Goal: Task Accomplishment & Management: Manage account settings

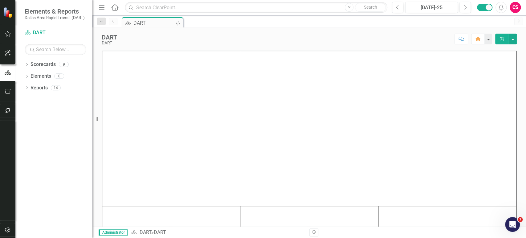
click at [12, 231] on button "button" at bounding box center [8, 230] width 14 height 13
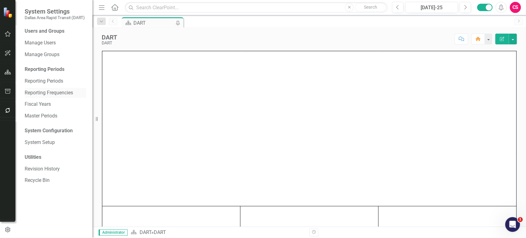
click at [37, 91] on link "Reporting Frequencies" at bounding box center [56, 92] width 62 height 7
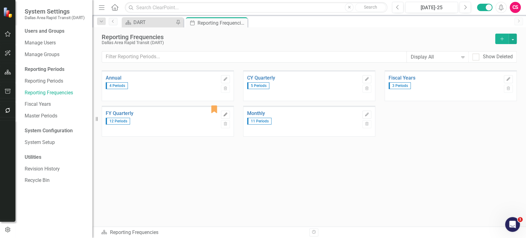
click at [228, 113] on icon "Edit" at bounding box center [225, 115] width 5 height 4
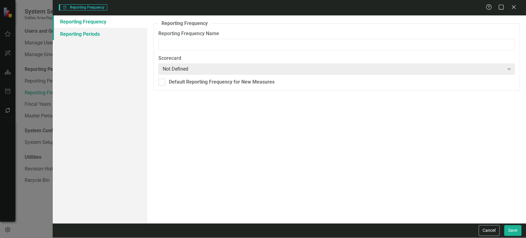
type input "FY Quarterly"
checkbox input "true"
click at [122, 31] on link "Reporting Periods" at bounding box center [100, 34] width 95 height 12
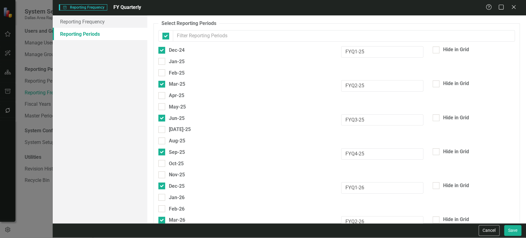
checkbox input "false"
click at [492, 232] on button "Cancel" at bounding box center [489, 230] width 21 height 11
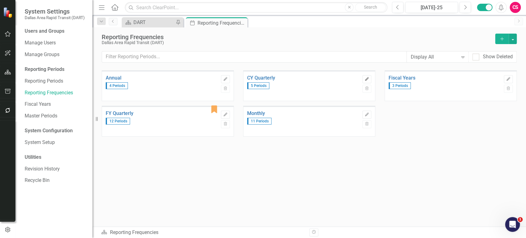
click at [369, 78] on icon "Edit" at bounding box center [367, 79] width 5 height 4
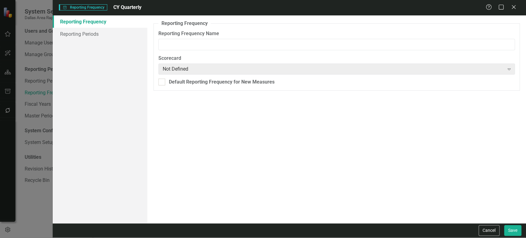
type input "CY Quarterly"
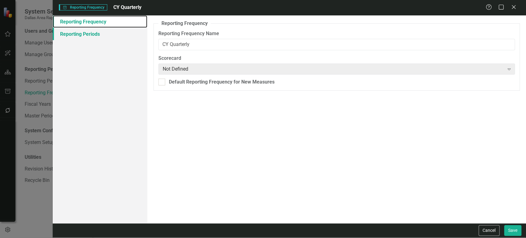
drag, startPoint x: 133, startPoint y: 23, endPoint x: 129, endPoint y: 34, distance: 12.1
click at [133, 23] on link "Reporting Frequency" at bounding box center [100, 21] width 95 height 12
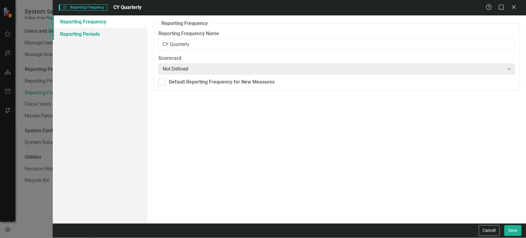
drag, startPoint x: 129, startPoint y: 34, endPoint x: 134, endPoint y: 36, distance: 5.5
click at [129, 35] on link "Reporting Periods" at bounding box center [100, 34] width 95 height 12
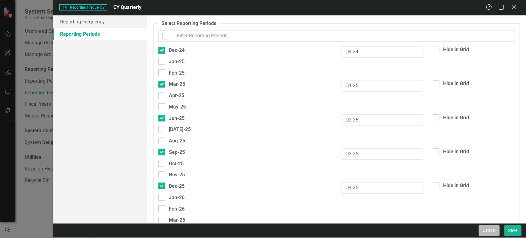
click at [489, 228] on button "Cancel" at bounding box center [489, 230] width 21 height 11
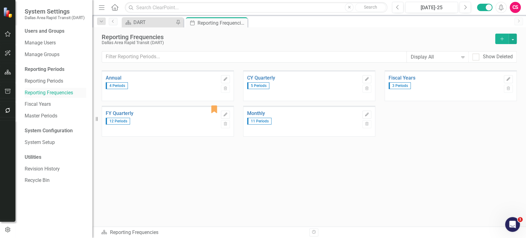
click at [68, 94] on link "Reporting Frequencies" at bounding box center [56, 92] width 62 height 7
click at [6, 70] on icon "button" at bounding box center [8, 72] width 6 height 5
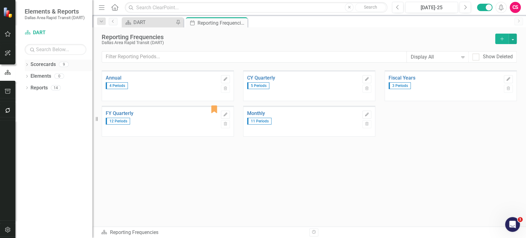
click at [27, 65] on icon "Dropdown" at bounding box center [27, 65] width 4 height 3
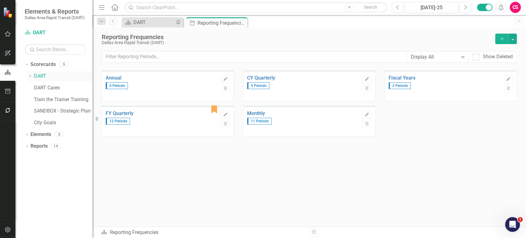
click at [30, 75] on icon "Dropdown" at bounding box center [30, 76] width 5 height 4
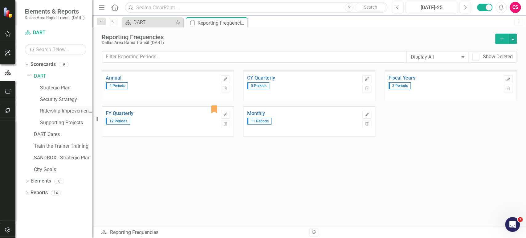
click at [56, 113] on link "Ridership Improvement Funds" at bounding box center [66, 111] width 52 height 7
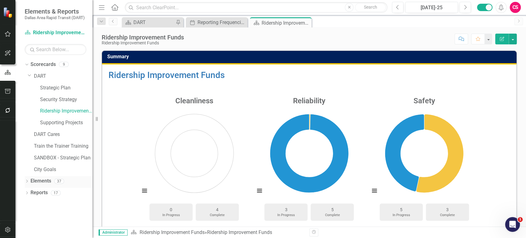
click at [39, 183] on link "Elements" at bounding box center [41, 181] width 21 height 7
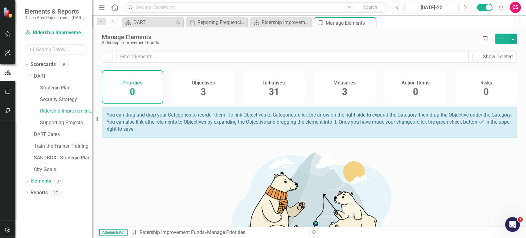
click at [273, 96] on span "31" at bounding box center [274, 91] width 10 height 11
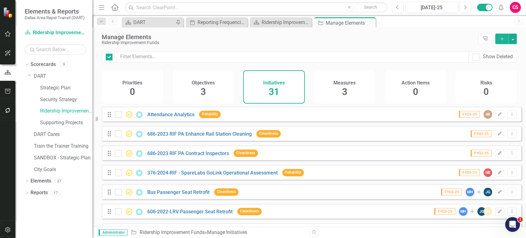
checkbox input "false"
click at [79, 219] on div "Dropdown Scorecards 9 Dropdown DART Strategic Plan Security Strategy Ridership …" at bounding box center [53, 149] width 77 height 179
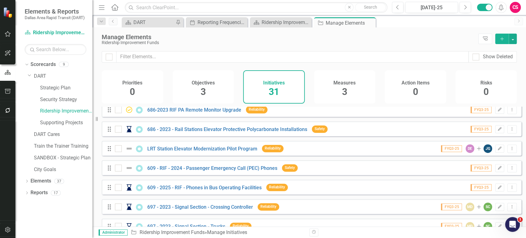
scroll to position [486, 0]
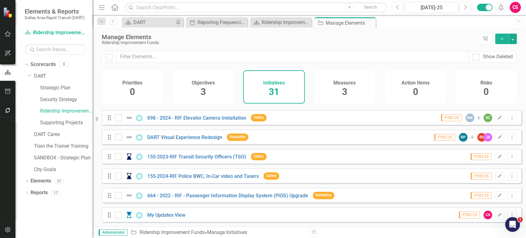
click at [212, 83] on h4 "Objectives" at bounding box center [203, 83] width 23 height 6
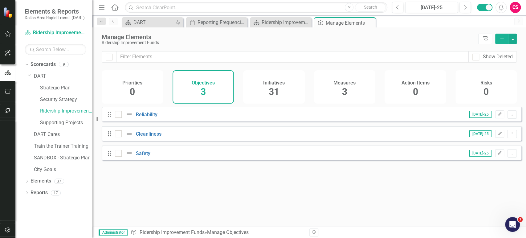
click at [343, 88] on span "3" at bounding box center [344, 91] width 5 height 11
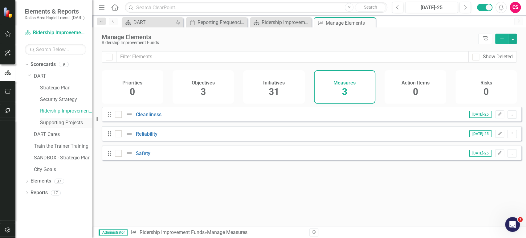
click at [60, 122] on link "Supporting Projects" at bounding box center [66, 122] width 52 height 7
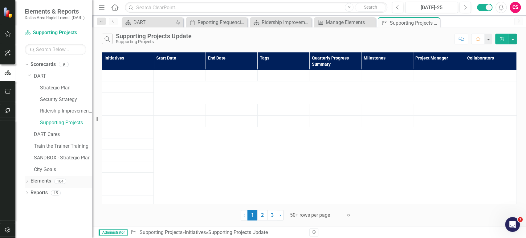
click at [40, 181] on link "Elements" at bounding box center [41, 181] width 21 height 7
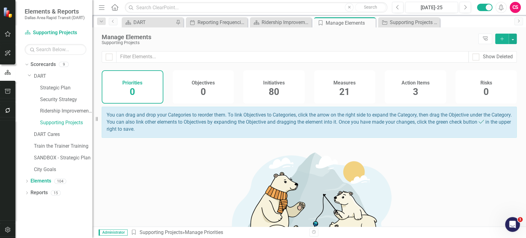
click at [295, 90] on div "Initiatives 80" at bounding box center [274, 86] width 62 height 33
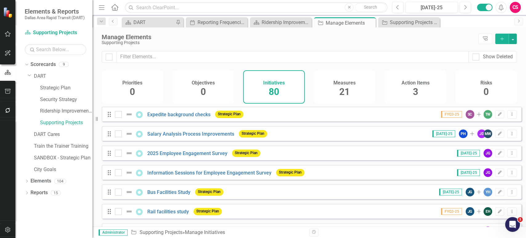
scroll to position [700, 0]
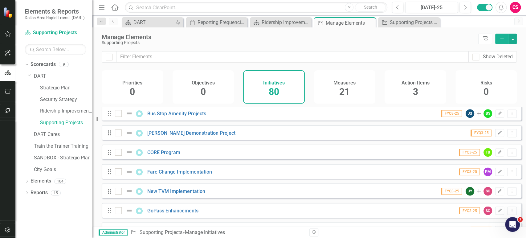
click at [456, 31] on div "Manage Elements Supporting Projects Tree Explorer Add" at bounding box center [310, 39] width 434 height 24
click at [402, 9] on button "Previous" at bounding box center [397, 7] width 11 height 11
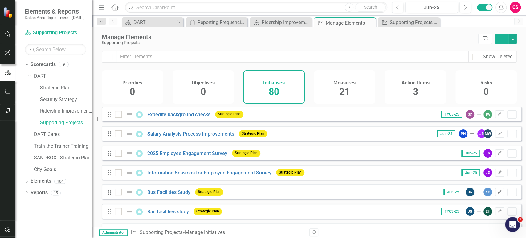
click at [466, 23] on div "Scorecard DART Pin Period Reporting Frequencies Close Scorecard Ridership Impro…" at bounding box center [316, 22] width 391 height 10
click at [394, 10] on button "Previous" at bounding box center [397, 7] width 11 height 11
click at [464, 9] on icon "Next" at bounding box center [465, 8] width 3 height 6
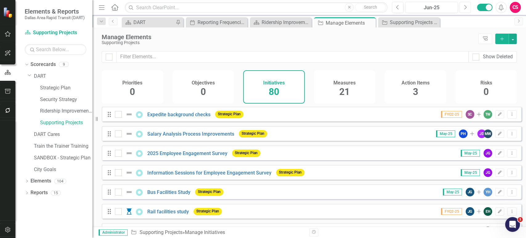
click at [469, 6] on button "Next" at bounding box center [465, 7] width 11 height 11
checkbox input "false"
click at [9, 36] on button "button" at bounding box center [8, 34] width 14 height 13
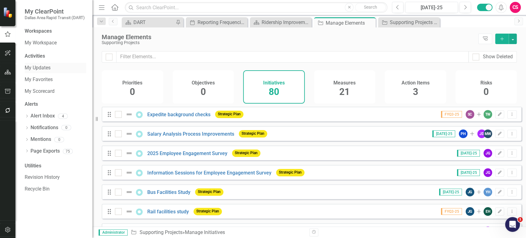
click at [37, 67] on link "My Updates" at bounding box center [56, 67] width 62 height 7
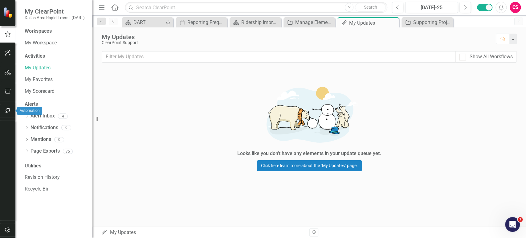
click at [6, 111] on icon "button" at bounding box center [7, 110] width 5 height 5
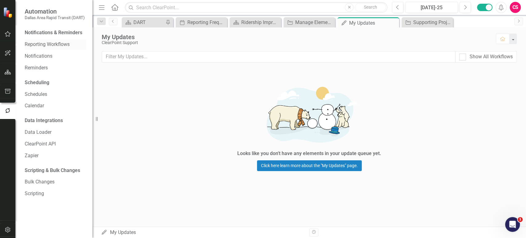
click at [52, 48] on div "Reporting Workflows" at bounding box center [56, 44] width 62 height 10
click at [11, 225] on button "button" at bounding box center [8, 230] width 14 height 13
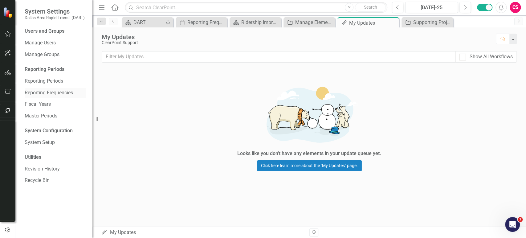
click at [52, 91] on link "Reporting Frequencies" at bounding box center [56, 92] width 62 height 7
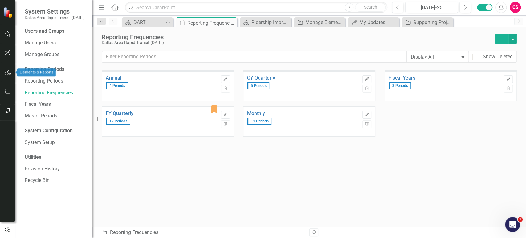
click at [12, 72] on button "button" at bounding box center [8, 72] width 14 height 13
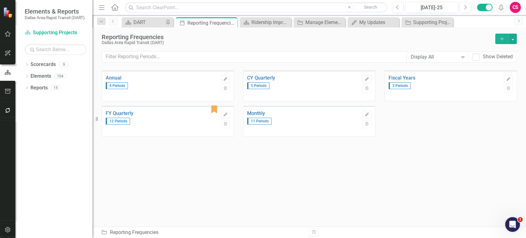
click at [16, 101] on div "Dropdown Scorecards 9 Dropdown DART Strategic Plan Security Strategy Ridership …" at bounding box center [53, 149] width 77 height 179
click at [10, 110] on button "button" at bounding box center [8, 110] width 14 height 13
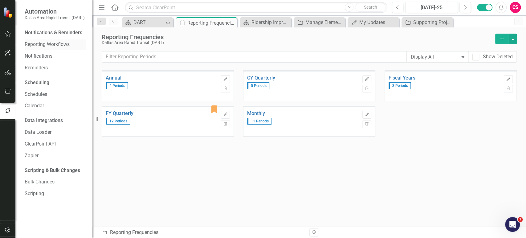
click at [54, 41] on link "Reporting Workflows" at bounding box center [56, 44] width 62 height 7
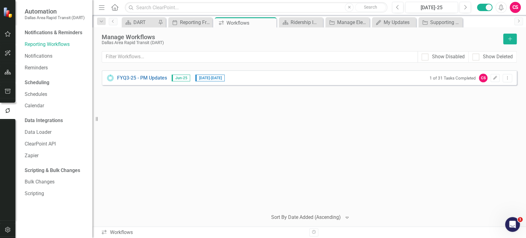
click at [8, 227] on button "button" at bounding box center [8, 230] width 14 height 13
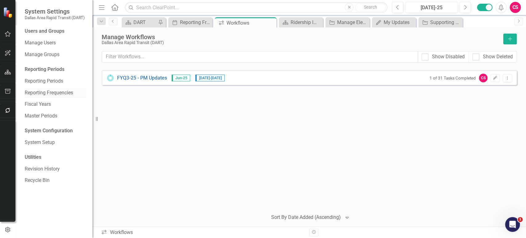
click at [41, 93] on link "Reporting Frequencies" at bounding box center [56, 92] width 62 height 7
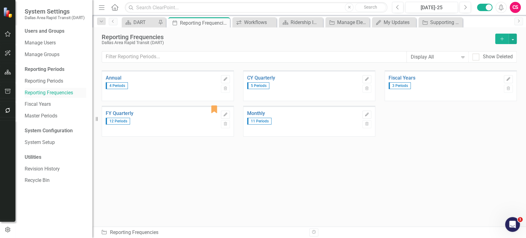
click at [46, 93] on link "Reporting Frequencies" at bounding box center [56, 92] width 62 height 7
click at [10, 70] on icon "button" at bounding box center [8, 72] width 6 height 5
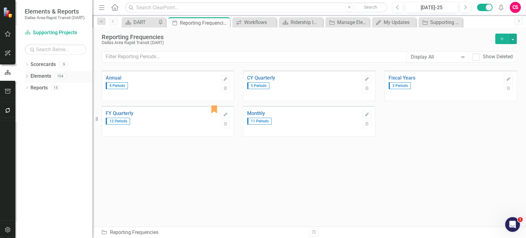
click at [40, 79] on link "Elements" at bounding box center [41, 76] width 21 height 7
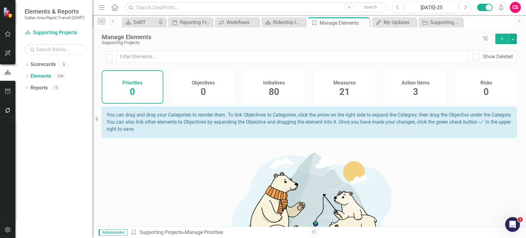
click at [289, 83] on div "Initiatives 80" at bounding box center [274, 86] width 62 height 33
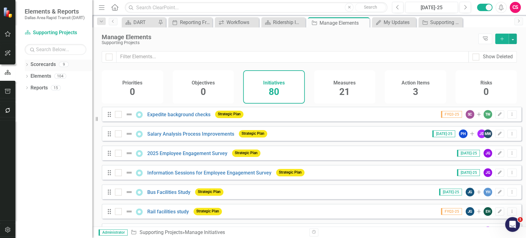
click at [25, 65] on icon "Dropdown" at bounding box center [27, 65] width 4 height 3
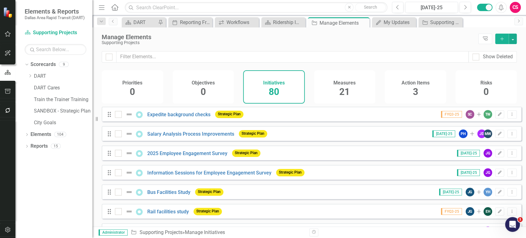
drag, startPoint x: 29, startPoint y: 76, endPoint x: 52, endPoint y: 88, distance: 25.5
click at [29, 76] on icon "Dropdown" at bounding box center [30, 76] width 5 height 4
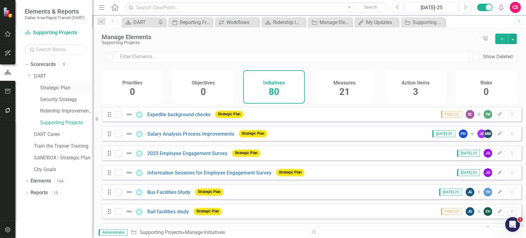
click at [46, 85] on link "Strategic Plan" at bounding box center [66, 88] width 52 height 7
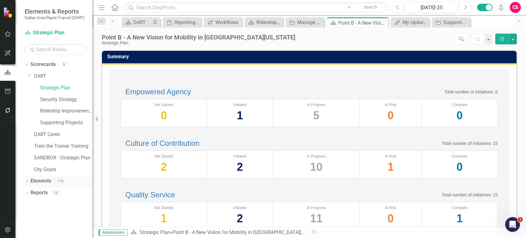
click at [38, 184] on div "Elements" at bounding box center [41, 181] width 21 height 10
click at [39, 182] on link "Elements" at bounding box center [41, 181] width 21 height 7
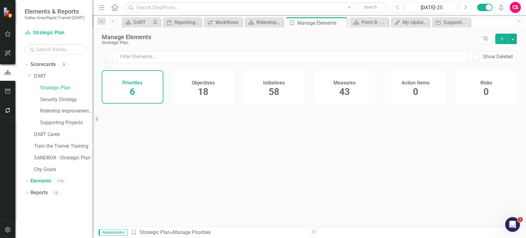
click at [280, 89] on div "Initiatives 58" at bounding box center [274, 86] width 62 height 33
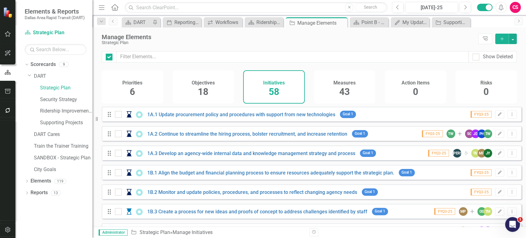
checkbox input "false"
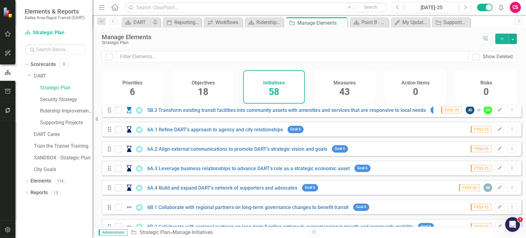
scroll to position [1011, 0]
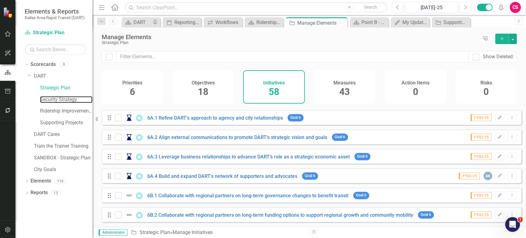
drag, startPoint x: 68, startPoint y: 97, endPoint x: 224, endPoint y: 113, distance: 157.0
click at [68, 97] on link "Security Strategy" at bounding box center [66, 99] width 52 height 7
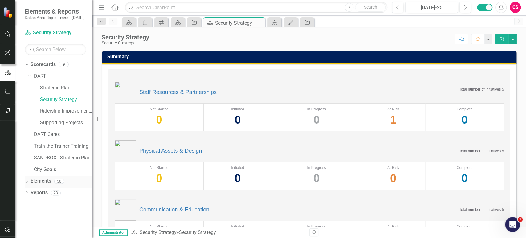
click at [39, 179] on link "Elements" at bounding box center [41, 181] width 21 height 7
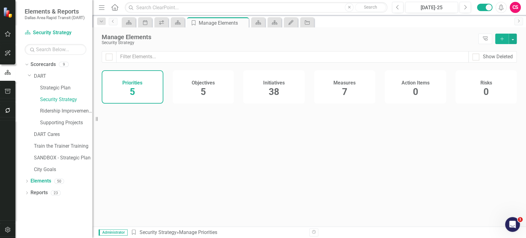
click at [288, 96] on div "Initiatives 38" at bounding box center [274, 86] width 62 height 33
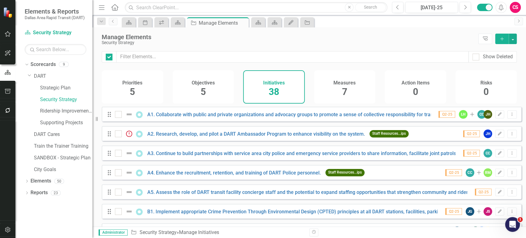
checkbox input "false"
click at [390, 118] on link "A1. Collaborate with public and private organizations and advocacy groups to pr…" at bounding box center [311, 115] width 328 height 6
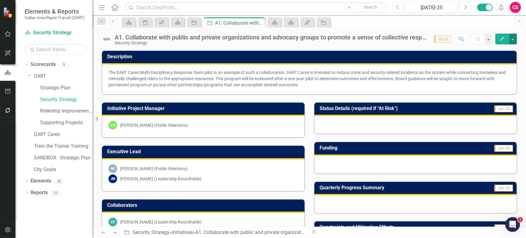
click at [515, 39] on button "button" at bounding box center [513, 39] width 8 height 11
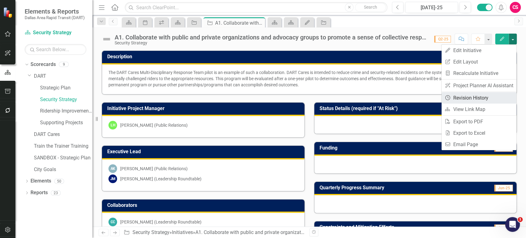
click at [462, 98] on link "Revision History Revision History" at bounding box center [479, 97] width 75 height 11
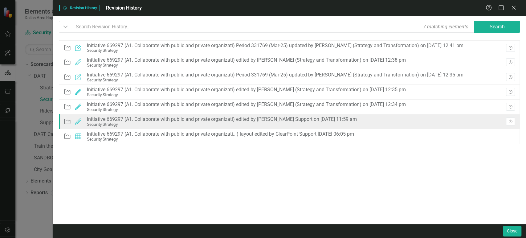
click at [261, 120] on div "Initiative 669297 (A1. Collaborate with public and private organizati) edited b…" at bounding box center [222, 120] width 270 height 6
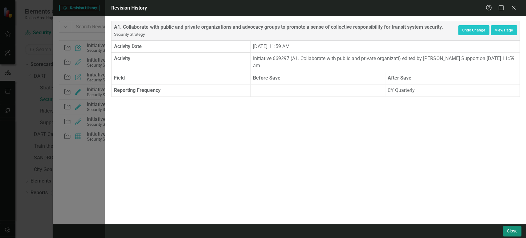
click at [507, 229] on button "Close" at bounding box center [512, 231] width 19 height 11
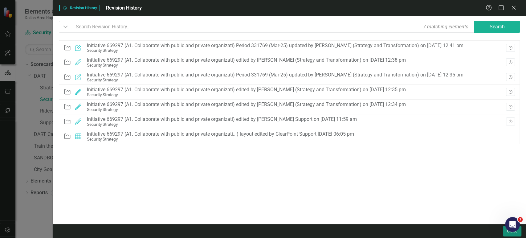
click at [505, 236] on button "Close" at bounding box center [512, 231] width 19 height 11
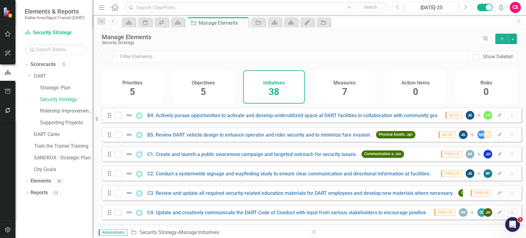
scroll to position [156, 0]
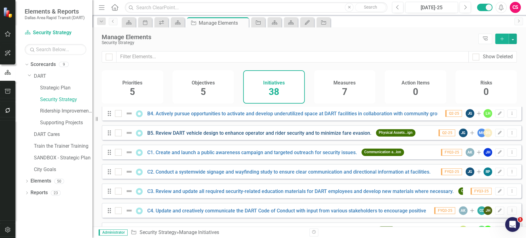
click at [341, 136] on link "B5. Review DART vehicle design to enhance operator and rider security and to mi…" at bounding box center [259, 133] width 224 height 6
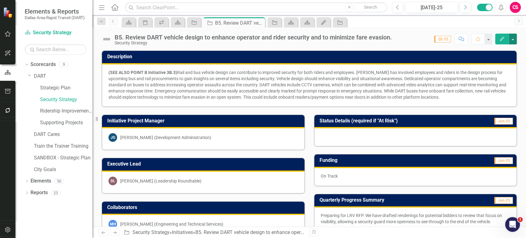
click at [513, 39] on button "button" at bounding box center [513, 39] width 8 height 11
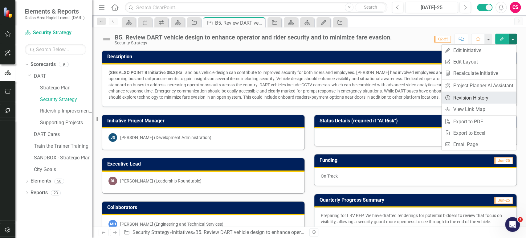
click at [462, 95] on link "Revision History Revision History" at bounding box center [479, 97] width 75 height 11
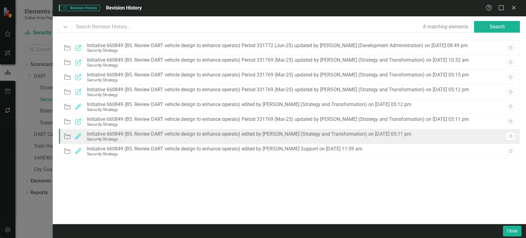
click at [336, 131] on div "Initiative 660849 (B5. Review DART vehicle design to enhance operato) edited by…" at bounding box center [249, 134] width 325 height 6
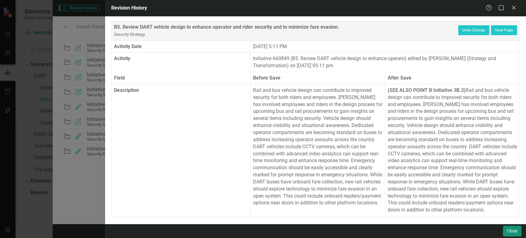
click at [504, 233] on button "Close" at bounding box center [512, 231] width 19 height 11
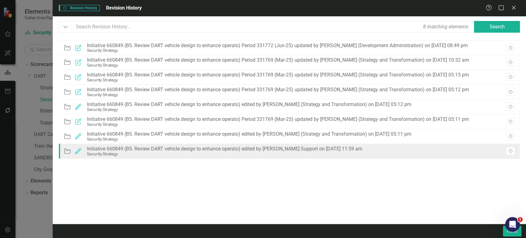
click at [346, 155] on div "Security Strategy" at bounding box center [225, 154] width 276 height 5
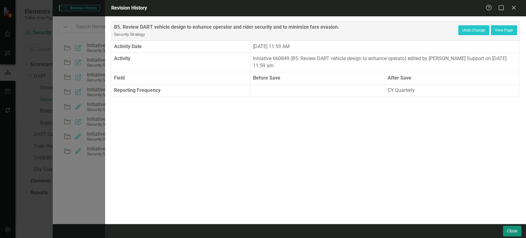
click at [506, 234] on button "Close" at bounding box center [512, 231] width 19 height 11
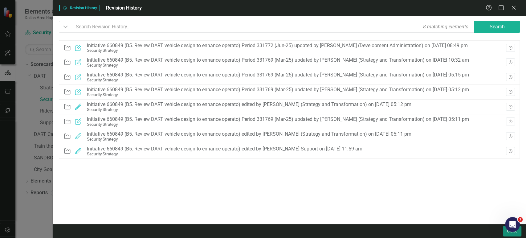
click at [506, 234] on button "Close" at bounding box center [512, 231] width 19 height 11
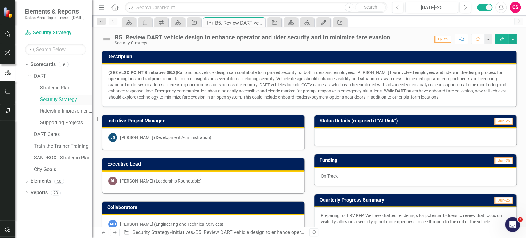
click at [68, 99] on link "Security Strategy" at bounding box center [66, 99] width 52 height 7
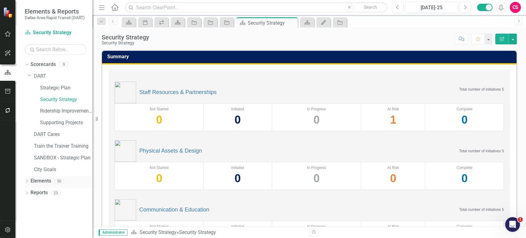
click at [35, 179] on link "Elements" at bounding box center [41, 181] width 21 height 7
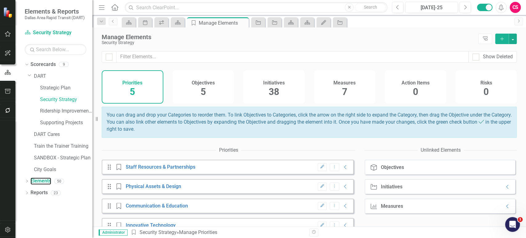
scroll to position [34, 0]
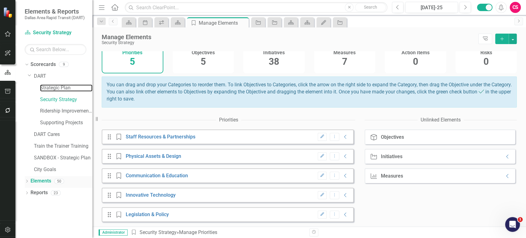
drag, startPoint x: 53, startPoint y: 85, endPoint x: 41, endPoint y: 186, distance: 101.0
click at [53, 85] on link "Strategic Plan" at bounding box center [66, 88] width 52 height 7
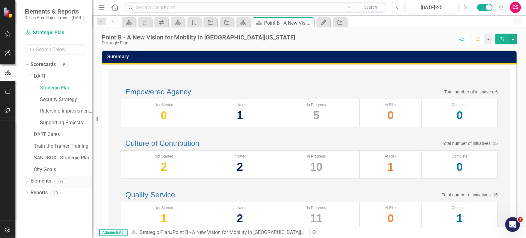
click at [39, 180] on link "Elements" at bounding box center [41, 181] width 21 height 7
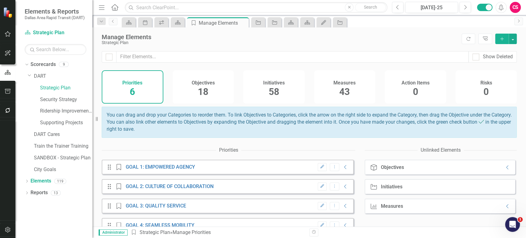
click at [284, 85] on div "Initiatives 58" at bounding box center [274, 86] width 62 height 33
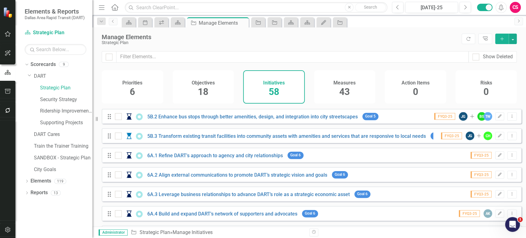
scroll to position [1011, 0]
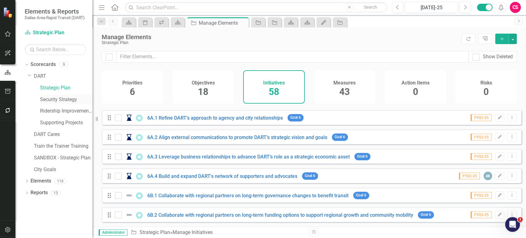
click at [64, 98] on link "Security Strategy" at bounding box center [66, 99] width 52 height 7
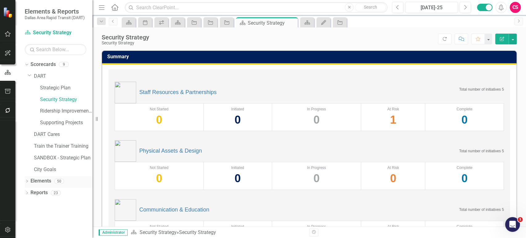
click at [43, 178] on link "Elements" at bounding box center [41, 181] width 21 height 7
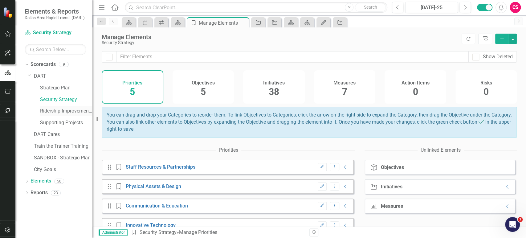
click at [51, 111] on link "Ridership Improvement Funds" at bounding box center [66, 111] width 52 height 7
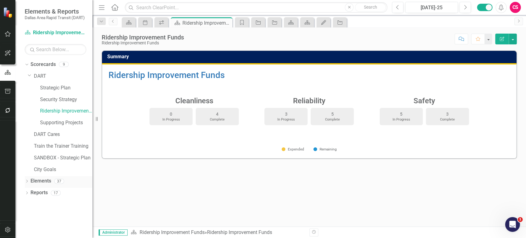
click at [44, 183] on link "Elements" at bounding box center [41, 181] width 21 height 7
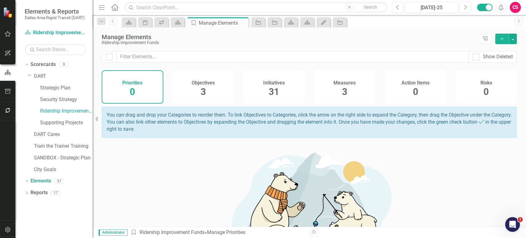
click at [269, 91] on span "31" at bounding box center [274, 91] width 10 height 11
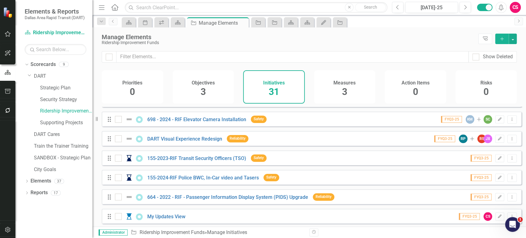
scroll to position [486, 0]
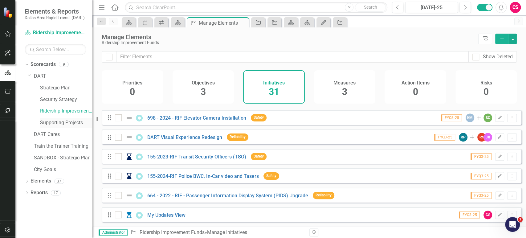
click at [49, 123] on link "Supporting Projects" at bounding box center [66, 122] width 52 height 7
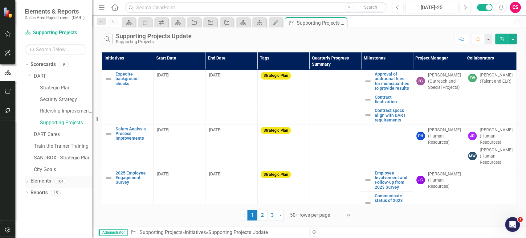
click at [39, 180] on link "Elements" at bounding box center [41, 181] width 21 height 7
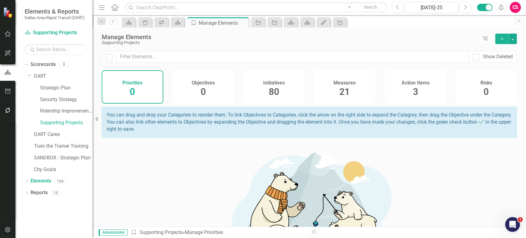
click at [348, 92] on div "Measures 21" at bounding box center [345, 86] width 62 height 33
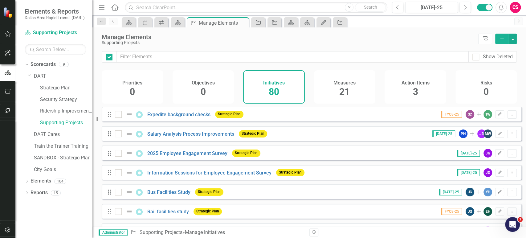
checkbox input "false"
drag, startPoint x: 184, startPoint y: 138, endPoint x: 390, endPoint y: 19, distance: 237.4
click at [184, 137] on link "Salary Analysis Process Improvements" at bounding box center [190, 134] width 87 height 6
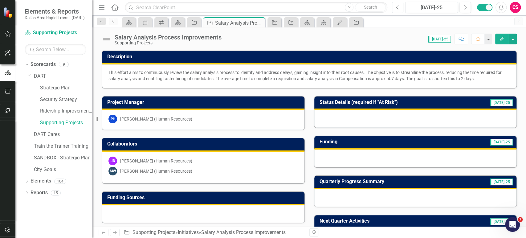
click at [398, 9] on icon "Previous" at bounding box center [397, 8] width 3 height 6
click at [42, 180] on link "Elements" at bounding box center [41, 181] width 21 height 7
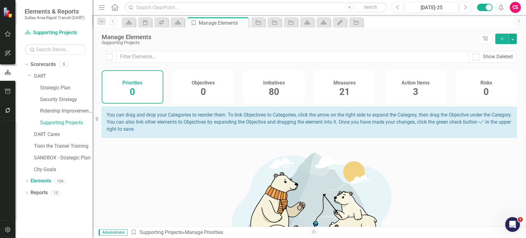
click at [284, 78] on div "Initiatives 80" at bounding box center [274, 86] width 62 height 33
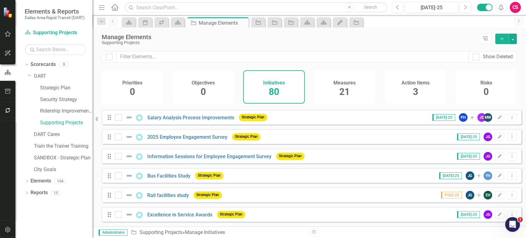
scroll to position [16, 0]
click at [221, 140] on link "2025 Employee Engagement Survey" at bounding box center [187, 137] width 80 height 6
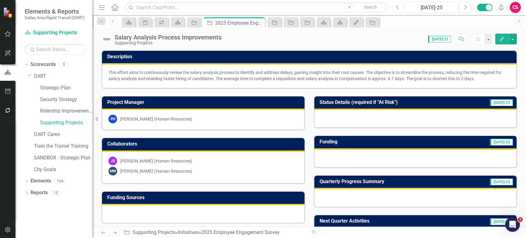
click at [400, 9] on button "Previous" at bounding box center [397, 7] width 11 height 11
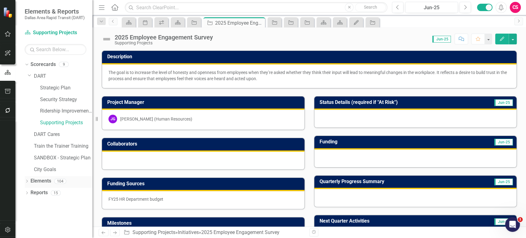
click at [40, 180] on link "Elements" at bounding box center [41, 181] width 21 height 7
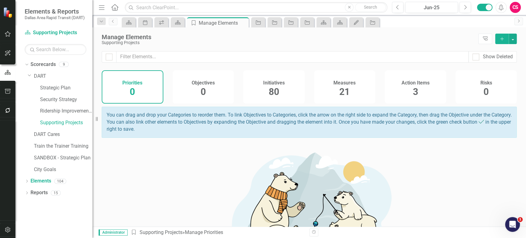
click at [287, 76] on div "Initiatives 80" at bounding box center [274, 86] width 62 height 33
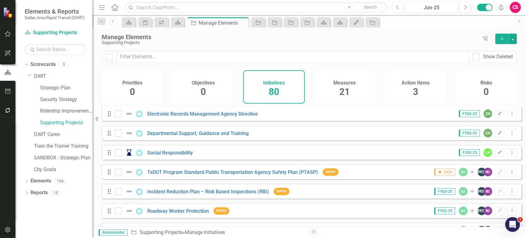
scroll to position [1342, 0]
click at [496, 175] on button "Edit" at bounding box center [500, 171] width 9 height 8
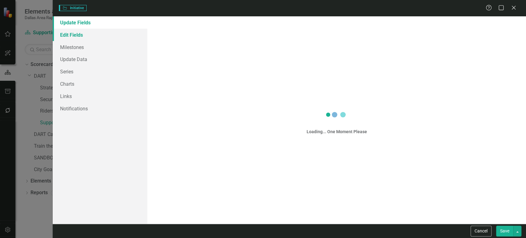
click at [99, 35] on link "Edit Fields" at bounding box center [100, 35] width 95 height 12
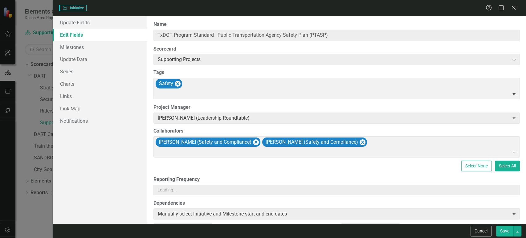
type input "TxDOT Program Standard Public Transportation Agency Safety Plan (PTASP)"
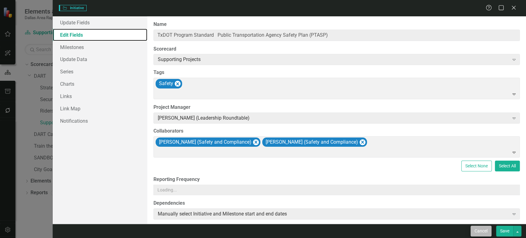
type input "5"
type input "11"
type input "30"
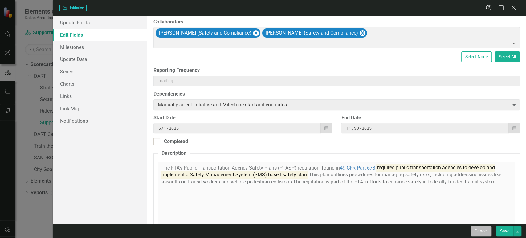
click at [483, 228] on button "Cancel" at bounding box center [481, 231] width 21 height 11
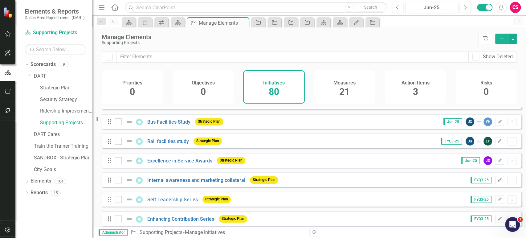
scroll to position [0, 0]
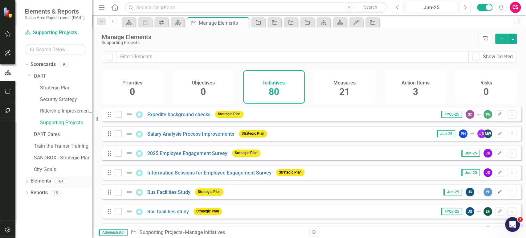
click at [38, 185] on div "Elements" at bounding box center [41, 181] width 21 height 10
click at [43, 192] on link "Reports" at bounding box center [39, 192] width 17 height 7
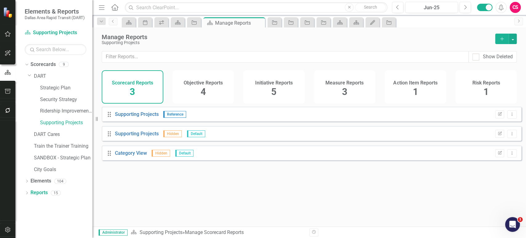
click at [337, 94] on div "Measure Reports 3" at bounding box center [345, 86] width 62 height 33
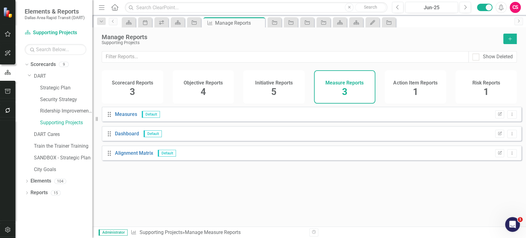
click at [512, 41] on button "Add" at bounding box center [511, 39] width 14 height 10
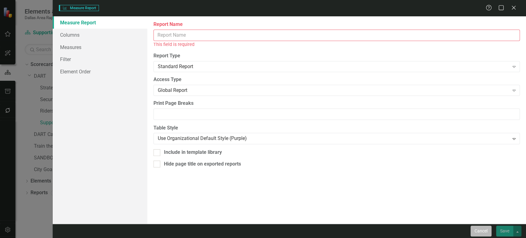
click at [479, 230] on button "Cancel" at bounding box center [481, 231] width 21 height 11
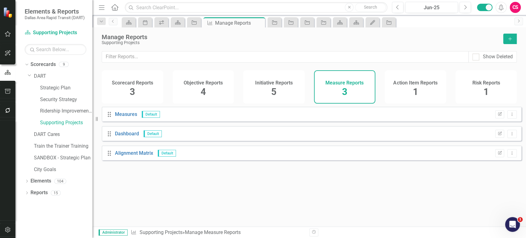
click at [268, 91] on div "Initiative Reports 5" at bounding box center [274, 86] width 62 height 33
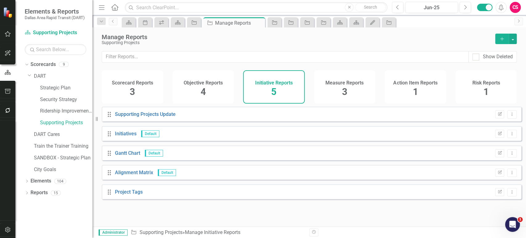
click at [498, 36] on button "Add" at bounding box center [503, 39] width 14 height 10
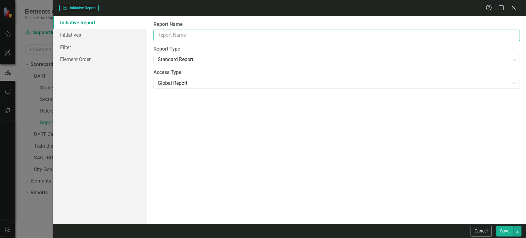
click at [218, 33] on input "Report Name" at bounding box center [337, 35] width 367 height 11
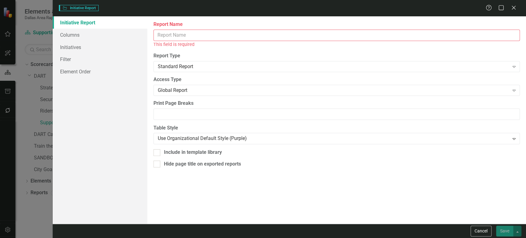
click at [218, 33] on input "Report Name" at bounding box center [337, 35] width 367 height 11
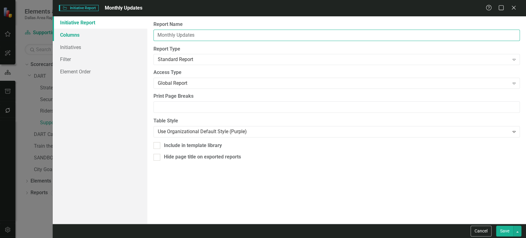
type input "Monthly Updates"
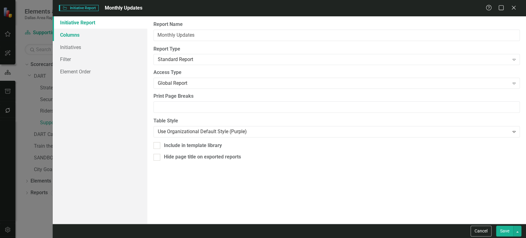
click at [91, 31] on link "Columns" at bounding box center [100, 35] width 95 height 12
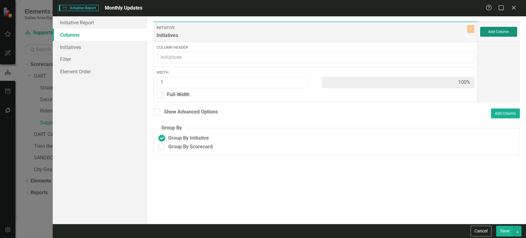
click at [496, 32] on button "Add Column" at bounding box center [499, 32] width 37 height 10
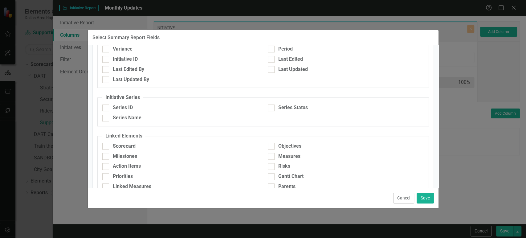
scroll to position [320, 0]
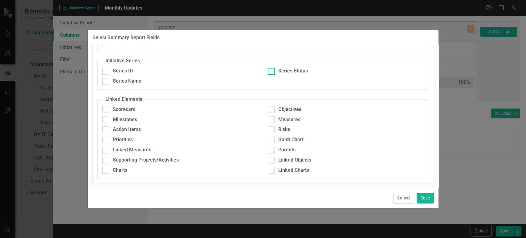
click at [294, 68] on div "Series Status" at bounding box center [293, 71] width 30 height 7
click at [272, 68] on input "Series Status" at bounding box center [270, 70] width 4 height 4
click at [275, 71] on div "Series Status" at bounding box center [346, 71] width 156 height 7
click at [272, 71] on input "Series Status" at bounding box center [270, 70] width 4 height 4
checkbox input "false"
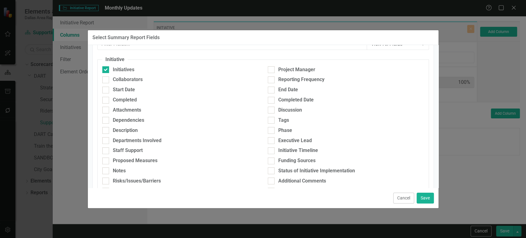
scroll to position [0, 0]
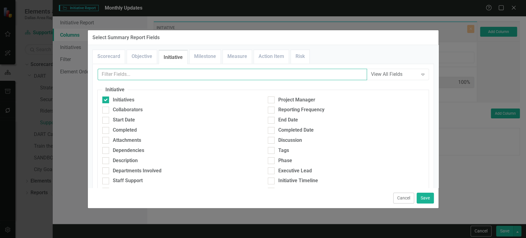
click at [201, 77] on input "text" at bounding box center [233, 74] width 270 height 11
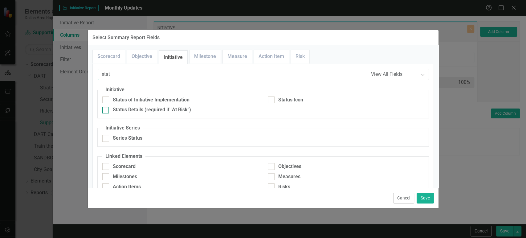
type input "stat"
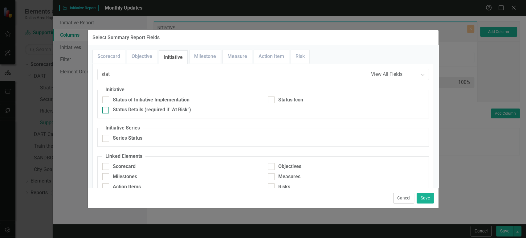
click at [126, 110] on div "Status Details (required if "At Risk")" at bounding box center [152, 109] width 78 height 7
click at [106, 110] on input "Status Details (required if "At Risk")" at bounding box center [104, 109] width 4 height 4
checkbox input "true"
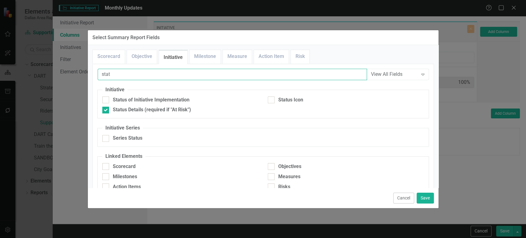
click at [117, 78] on input "stat" at bounding box center [233, 74] width 270 height 11
click at [113, 75] on input "stat" at bounding box center [233, 74] width 270 height 11
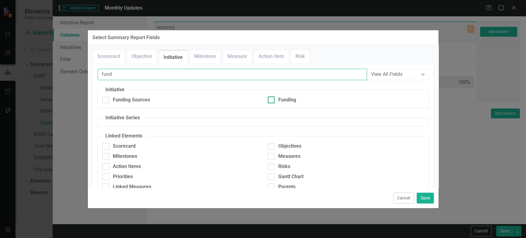
type input "fund"
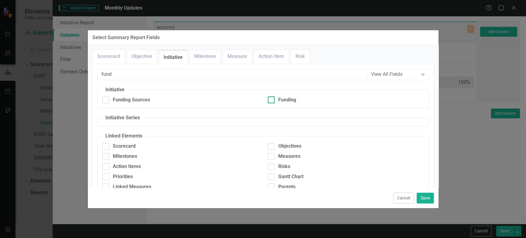
click at [274, 99] on div "Funding" at bounding box center [346, 100] width 156 height 7
click at [272, 99] on input "Funding" at bounding box center [270, 99] width 4 height 4
checkbox input "true"
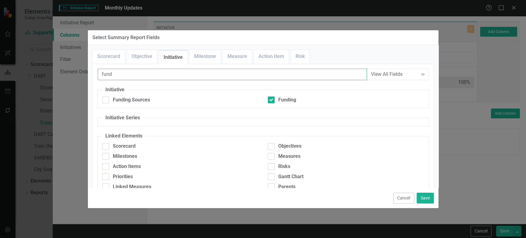
click at [128, 77] on input "fund" at bounding box center [233, 74] width 270 height 11
type input "quar"
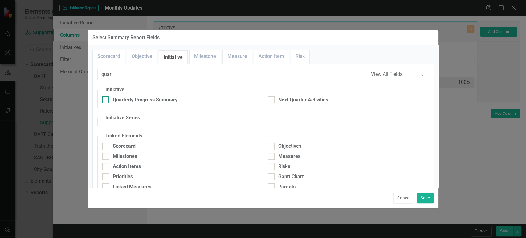
click at [162, 97] on div "Quarterly Progress Summary" at bounding box center [145, 100] width 65 height 7
click at [106, 97] on input "Quarterly Progress Summary" at bounding box center [104, 99] width 4 height 4
checkbox input "true"
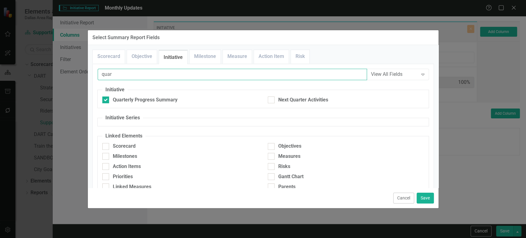
click at [124, 74] on input "quar" at bounding box center [233, 74] width 270 height 11
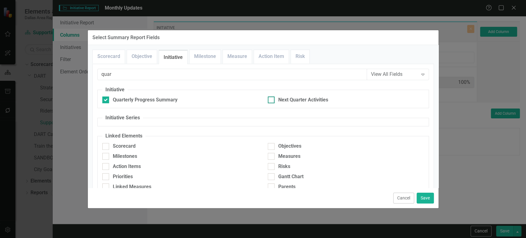
click at [269, 99] on input "Next Quarter Activities" at bounding box center [270, 99] width 4 height 4
checkbox input "true"
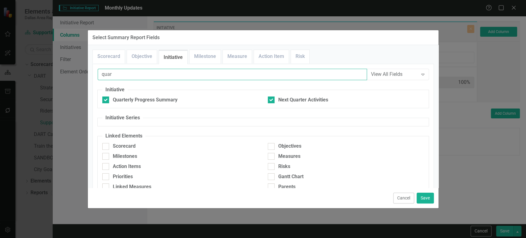
click at [150, 76] on input "quar" at bounding box center [233, 74] width 270 height 11
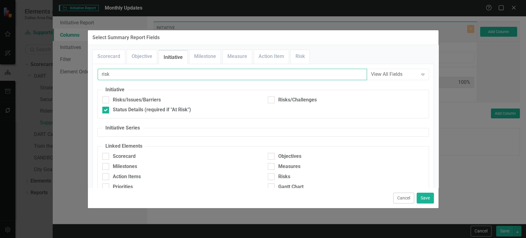
type input "risk"
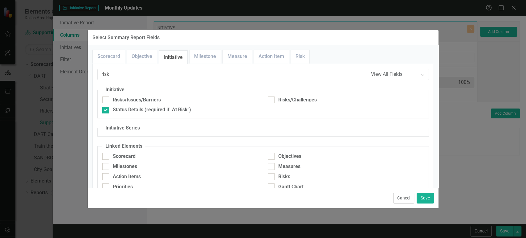
click at [280, 103] on div "Risks/Challenges" at bounding box center [346, 102] width 166 height 10
click at [285, 100] on div "Risks/Challenges" at bounding box center [297, 100] width 39 height 7
click at [272, 100] on input "Risks/Challenges" at bounding box center [270, 99] width 4 height 4
checkbox input "true"
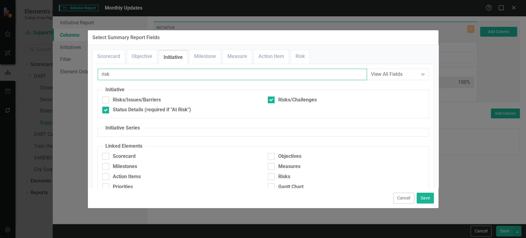
click at [138, 77] on input "risk" at bounding box center [233, 74] width 270 height 11
click at [142, 73] on input "risk" at bounding box center [233, 74] width 270 height 11
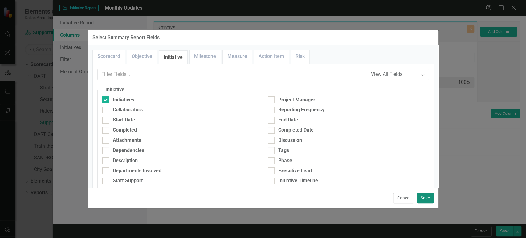
click at [427, 199] on button "Save" at bounding box center [425, 198] width 17 height 11
type input "17%"
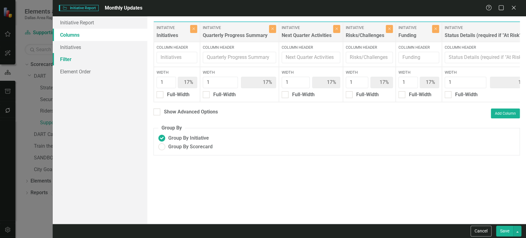
click at [88, 60] on link "Filter" at bounding box center [100, 59] width 95 height 12
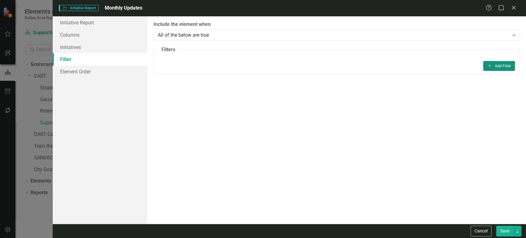
click at [495, 69] on button "Add Add Filter" at bounding box center [500, 66] width 32 height 10
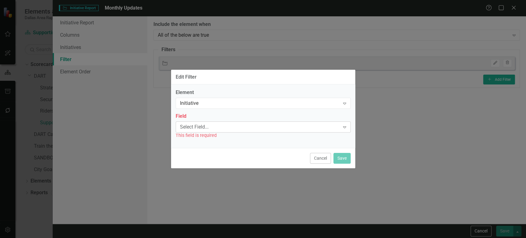
click at [232, 130] on div "Select Field..." at bounding box center [260, 126] width 160 height 7
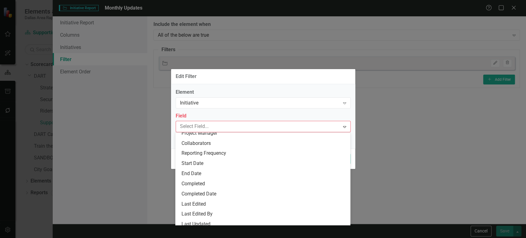
scroll to position [44, 0]
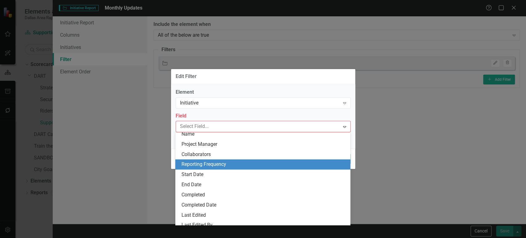
click at [216, 165] on div "Reporting Frequency" at bounding box center [264, 164] width 165 height 7
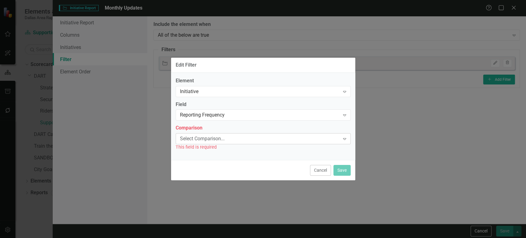
drag, startPoint x: 218, startPoint y: 149, endPoint x: 222, endPoint y: 142, distance: 8.6
click at [218, 149] on div "This field is required" at bounding box center [263, 147] width 175 height 7
click at [225, 135] on div "Select Comparison..." at bounding box center [260, 138] width 160 height 7
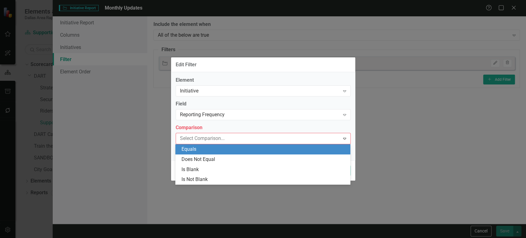
click at [213, 151] on div "Equals" at bounding box center [264, 149] width 165 height 7
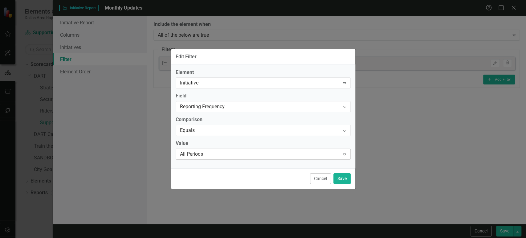
click at [215, 155] on div "All Periods" at bounding box center [260, 154] width 160 height 7
click at [342, 179] on button "Save" at bounding box center [342, 178] width 17 height 11
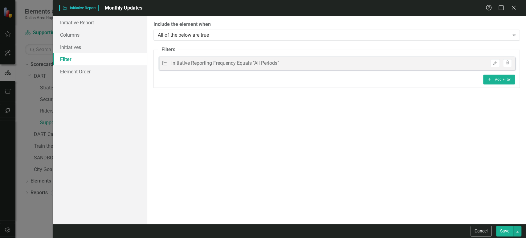
click at [508, 234] on button "Save" at bounding box center [505, 231] width 17 height 11
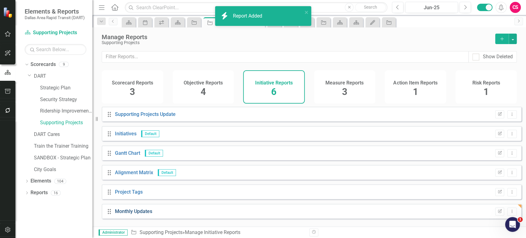
click at [141, 213] on link "Monthly Updates" at bounding box center [133, 211] width 37 height 6
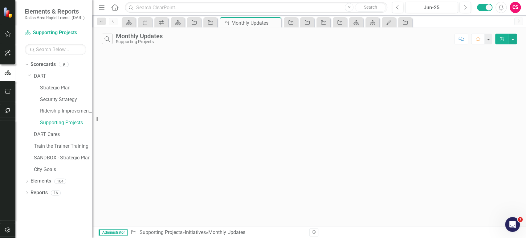
click at [498, 44] on div "Search Monthly Updates Supporting Projects Comment Favorite Edit Report" at bounding box center [310, 37] width 434 height 20
click at [500, 42] on button "Edit Report" at bounding box center [503, 39] width 14 height 11
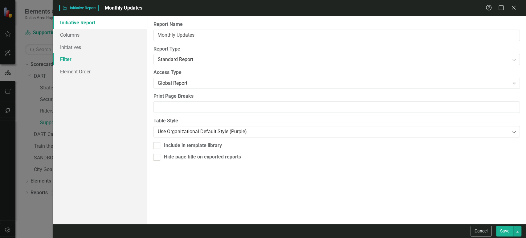
click at [101, 56] on link "Filter" at bounding box center [100, 59] width 95 height 12
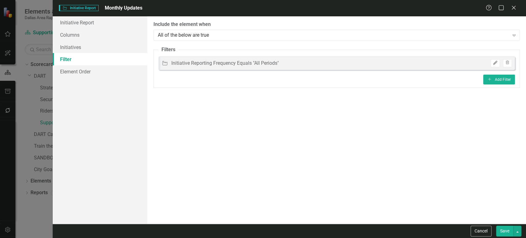
click at [492, 60] on button "Edit" at bounding box center [495, 63] width 9 height 8
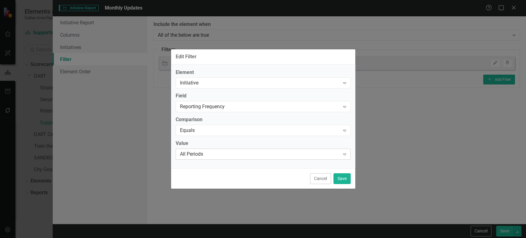
click at [267, 155] on div "All Periods" at bounding box center [260, 154] width 160 height 7
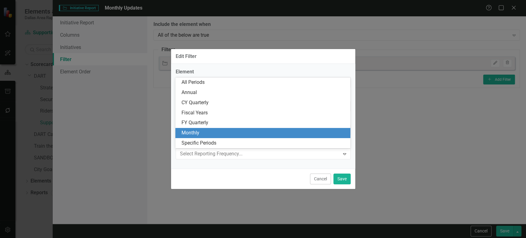
click at [239, 131] on div "Monthly" at bounding box center [264, 133] width 165 height 7
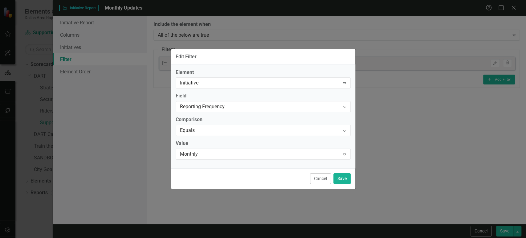
click at [342, 184] on div "Cancel Save" at bounding box center [263, 178] width 184 height 20
click at [349, 181] on button "Save" at bounding box center [342, 178] width 17 height 11
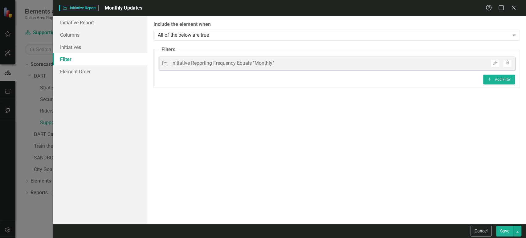
click at [507, 235] on button "Save" at bounding box center [505, 231] width 17 height 11
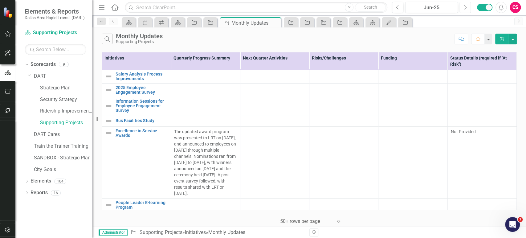
click at [467, 9] on icon "Next" at bounding box center [465, 8] width 3 height 6
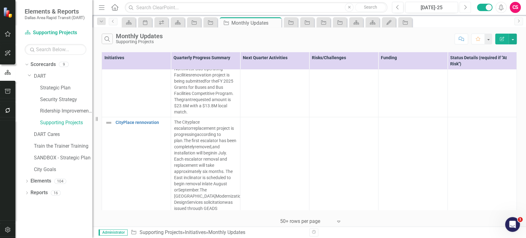
scroll to position [590, 0]
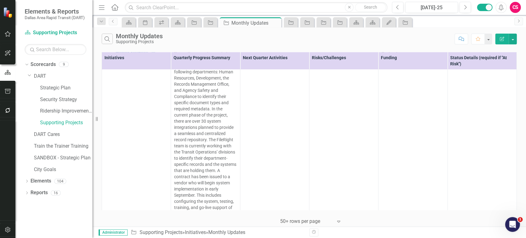
click at [501, 37] on icon "Edit Report" at bounding box center [503, 39] width 6 height 4
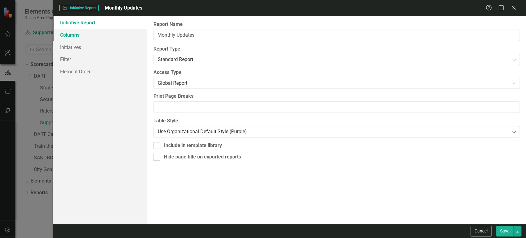
click at [119, 36] on link "Columns" at bounding box center [100, 35] width 95 height 12
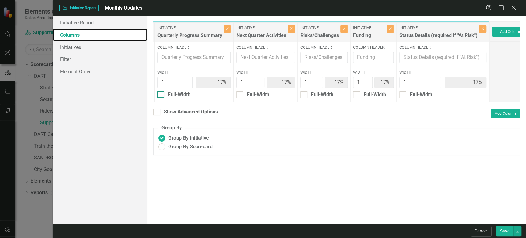
scroll to position [0, 57]
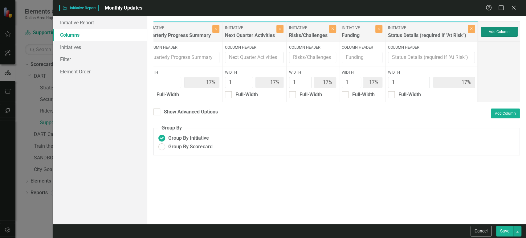
click at [501, 32] on button "Add Column" at bounding box center [499, 32] width 37 height 10
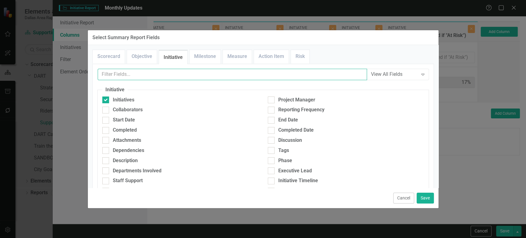
click at [211, 72] on input "text" at bounding box center [233, 74] width 270 height 11
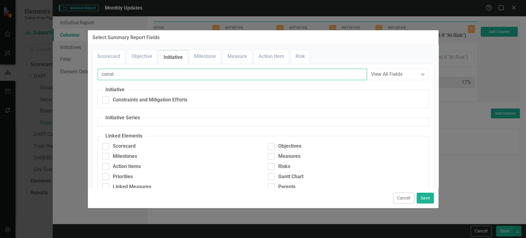
type input "const"
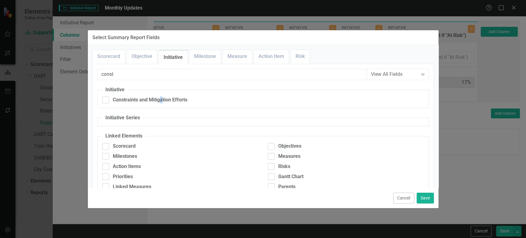
click at [161, 94] on fieldset "Initiative Constraints and Mitigation Efforts" at bounding box center [263, 97] width 332 height 22
click at [159, 97] on div "Constraints and Mitigation Efforts" at bounding box center [150, 100] width 75 height 7
click at [106, 97] on input "Constraints and Mitigation Efforts" at bounding box center [104, 99] width 4 height 4
checkbox input "true"
click at [429, 197] on button "Save" at bounding box center [425, 198] width 17 height 11
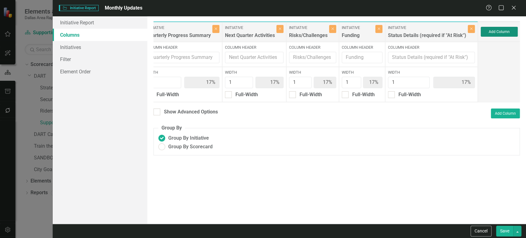
type input "14%"
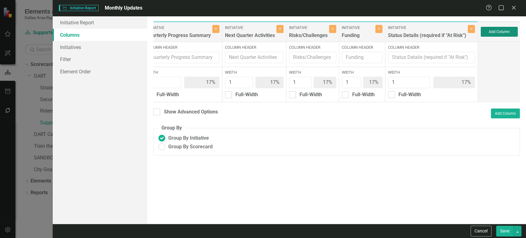
type input "14%"
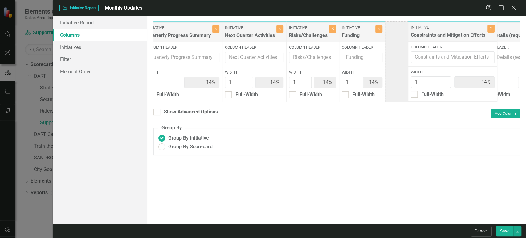
drag, startPoint x: 501, startPoint y: 39, endPoint x: 433, endPoint y: 39, distance: 68.8
click at [433, 39] on div "Initiative Initiatives Close Column Header Width 1 14% Full-Width Initiative Qu…" at bounding box center [332, 61] width 470 height 81
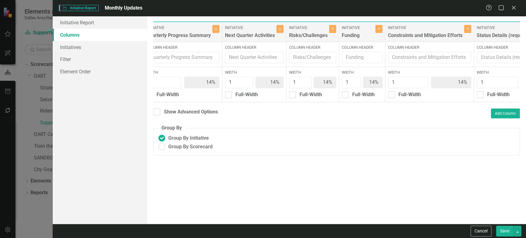
drag, startPoint x: 509, startPoint y: 232, endPoint x: 479, endPoint y: 227, distance: 30.4
click at [509, 232] on button "Save" at bounding box center [505, 231] width 17 height 11
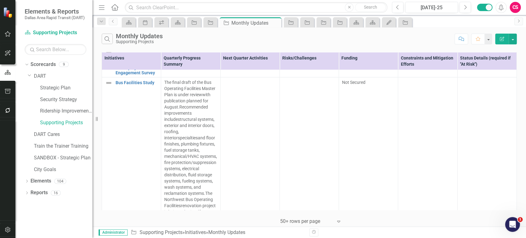
scroll to position [0, 0]
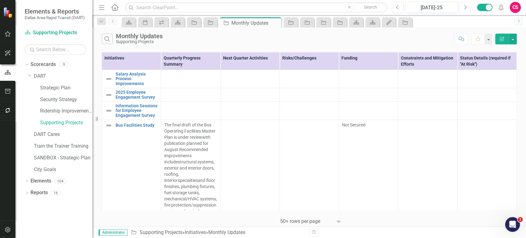
click at [462, 5] on button "Next" at bounding box center [465, 7] width 11 height 11
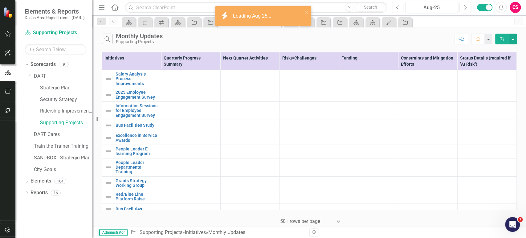
click at [397, 7] on icon "Previous" at bounding box center [397, 8] width 3 height 6
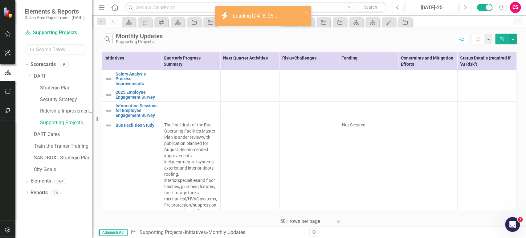
click at [502, 40] on icon "Edit Report" at bounding box center [503, 39] width 6 height 4
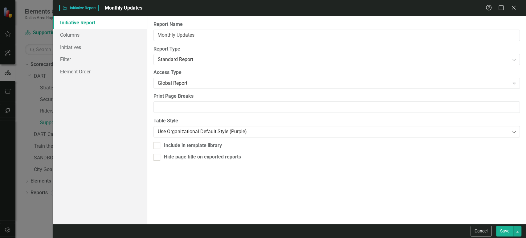
click at [469, 233] on div "Cancel Save" at bounding box center [495, 231] width 52 height 11
click at [470, 233] on div "Cancel Save" at bounding box center [495, 231] width 52 height 11
click at [482, 226] on button "Cancel" at bounding box center [481, 231] width 21 height 11
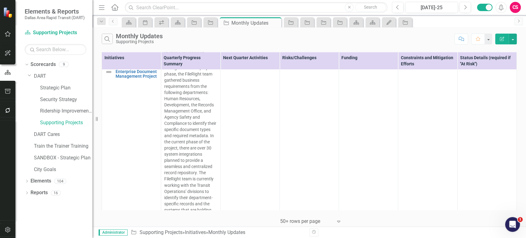
scroll to position [698, 0]
click at [513, 39] on button "button" at bounding box center [513, 39] width 8 height 11
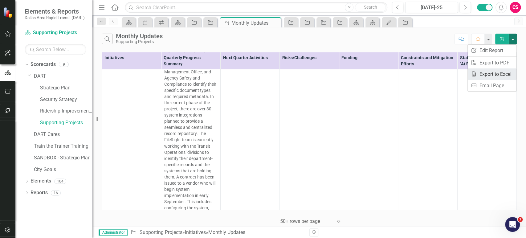
click at [489, 76] on link "Excel Export to Excel" at bounding box center [492, 73] width 49 height 11
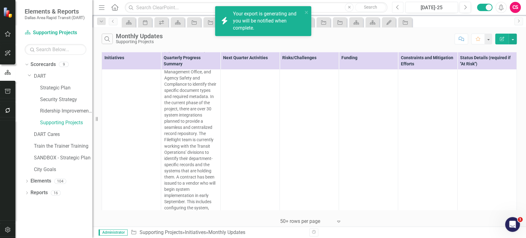
click at [395, 7] on button "Previous" at bounding box center [397, 7] width 11 height 11
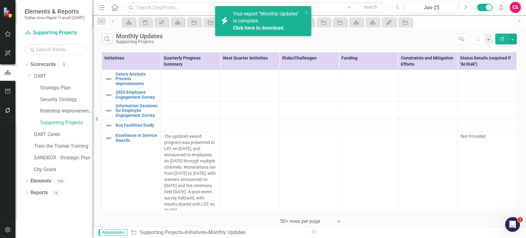
click at [274, 29] on link "Click here to download." at bounding box center [259, 28] width 52 height 6
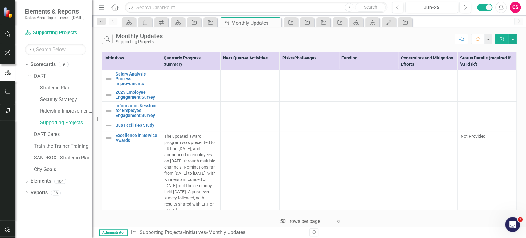
click at [400, 44] on div "Search Monthly Updates Supporting Projects Comment Favorite Edit Report" at bounding box center [310, 37] width 434 height 20
click at [513, 42] on button "button" at bounding box center [513, 39] width 8 height 11
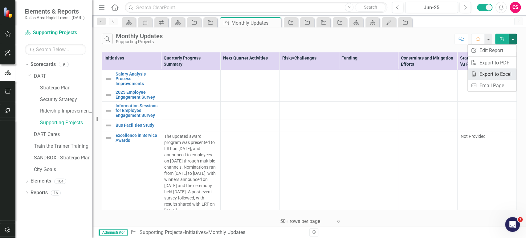
drag, startPoint x: 481, startPoint y: 72, endPoint x: 376, endPoint y: 109, distance: 111.2
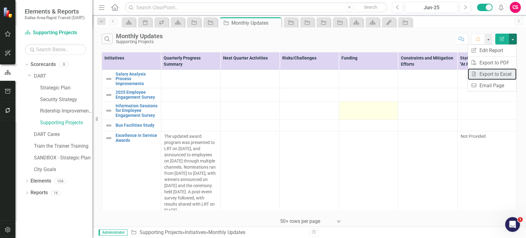
click at [481, 73] on link "Excel Export to Excel" at bounding box center [492, 73] width 49 height 11
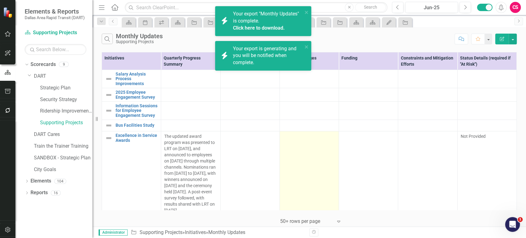
scroll to position [30, 0]
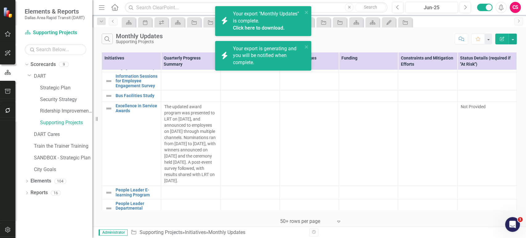
click at [276, 27] on link "Click here to download." at bounding box center [259, 28] width 52 height 6
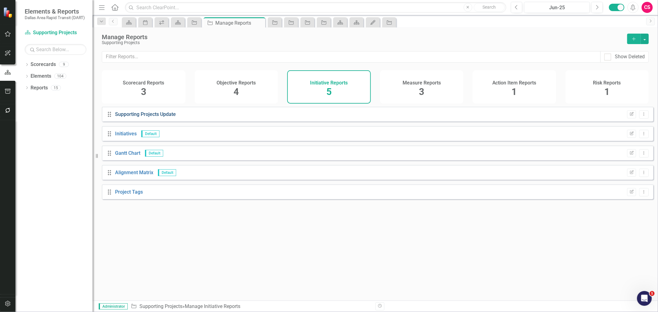
click at [147, 117] on link "Supporting Projects Update" at bounding box center [145, 114] width 61 height 6
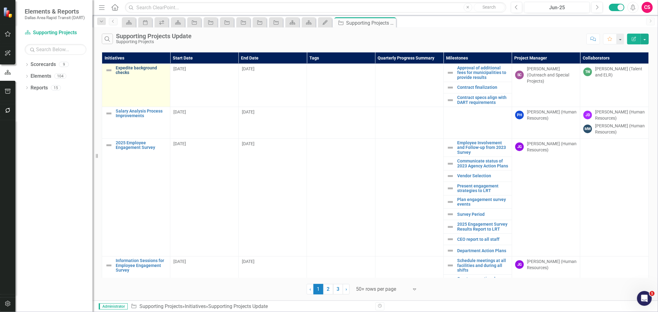
click at [129, 72] on link "Expedite background checks" at bounding box center [141, 71] width 51 height 10
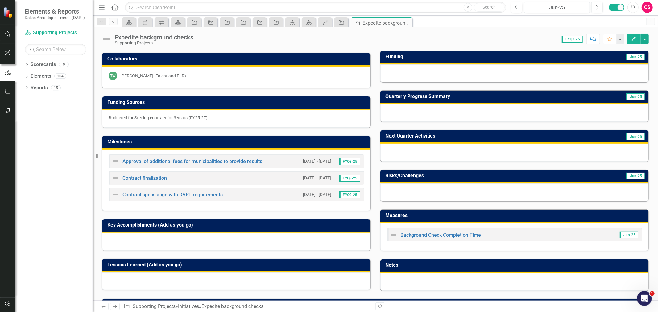
scroll to position [114, 0]
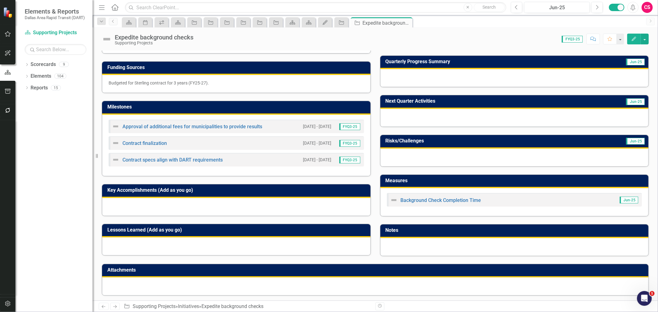
click at [637, 40] on button "Edit" at bounding box center [634, 39] width 14 height 11
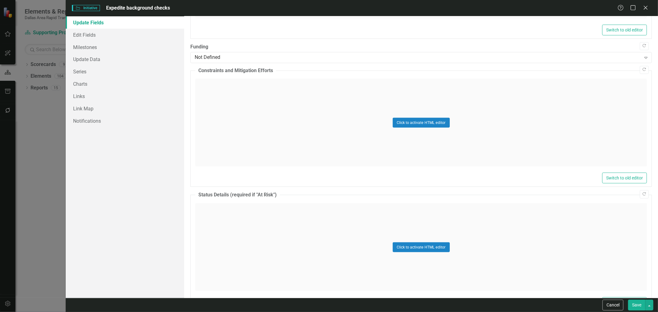
scroll to position [502, 0]
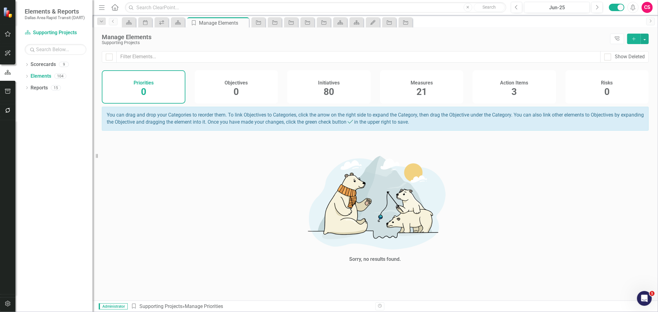
drag, startPoint x: 631, startPoint y: 39, endPoint x: 334, endPoint y: 85, distance: 300.5
click at [349, 93] on div "Manage Elements Supporting Projects Tree Explorer Add Show Deleted Priorities 0…" at bounding box center [375, 163] width 565 height 273
click at [334, 85] on div "80" at bounding box center [329, 91] width 10 height 13
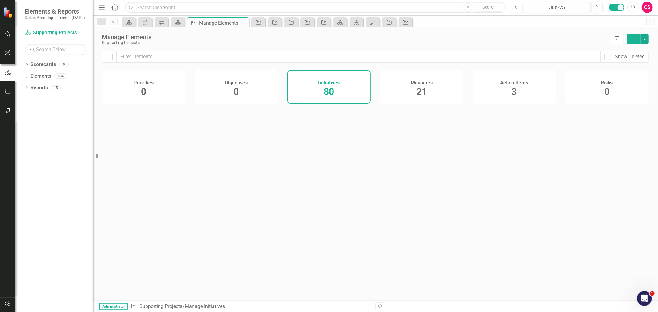
click at [631, 38] on icon "Add" at bounding box center [634, 39] width 6 height 4
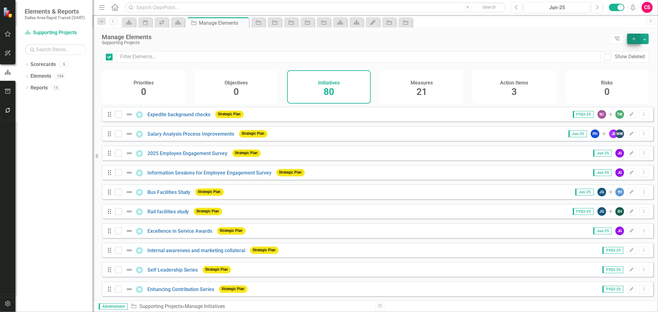
checkbox input "false"
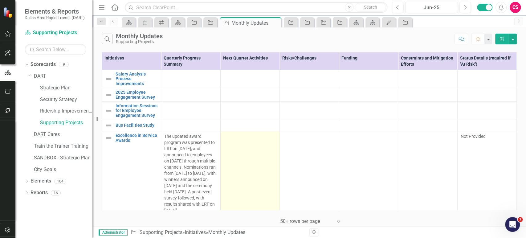
scroll to position [117, 0]
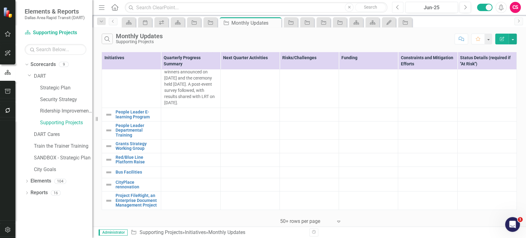
click at [394, 7] on button "Previous" at bounding box center [397, 7] width 11 height 11
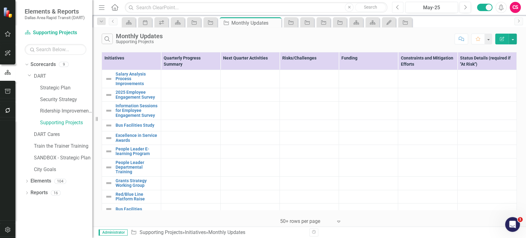
click at [399, 4] on button "Previous" at bounding box center [397, 7] width 11 height 11
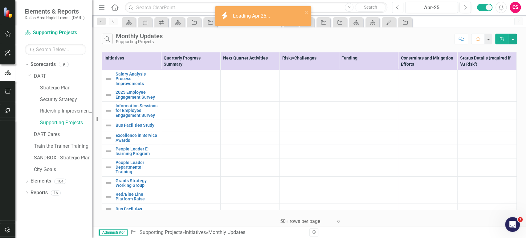
click at [402, 10] on button "Previous" at bounding box center [397, 7] width 11 height 11
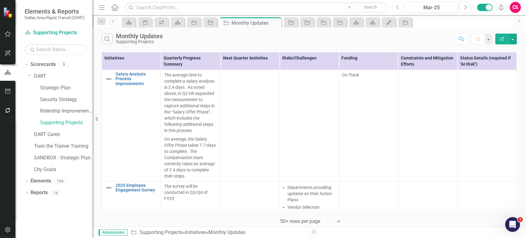
click at [401, 4] on button "Previous" at bounding box center [397, 7] width 11 height 11
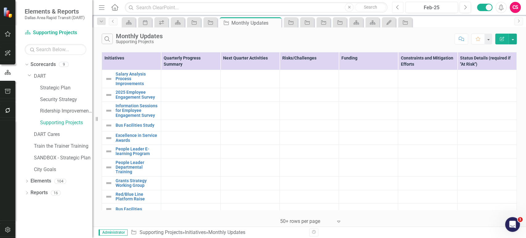
click at [399, 6] on icon "Previous" at bounding box center [397, 8] width 3 height 6
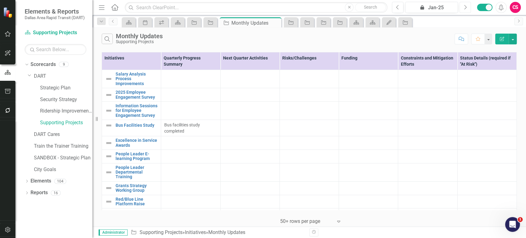
click at [463, 8] on button "Next" at bounding box center [465, 7] width 11 height 11
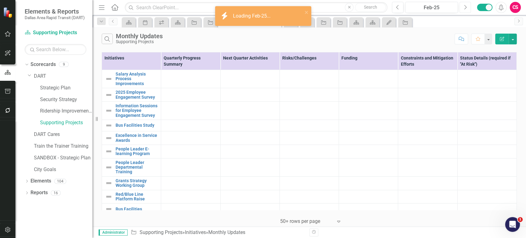
click at [463, 8] on button "Next" at bounding box center [465, 7] width 11 height 11
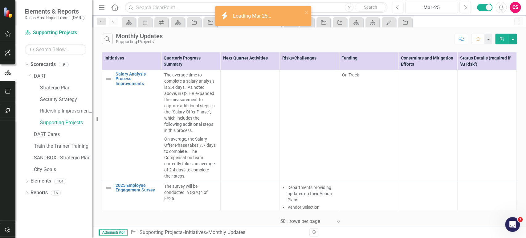
click at [509, 39] on button "Edit Report" at bounding box center [503, 39] width 14 height 11
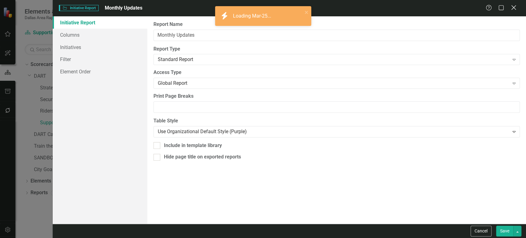
click at [512, 7] on icon "Close" at bounding box center [514, 8] width 8 height 6
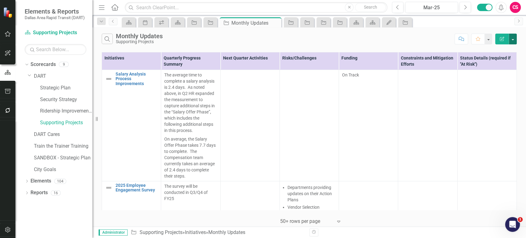
click at [514, 41] on button "button" at bounding box center [513, 39] width 8 height 11
click at [487, 78] on link "Excel Export to Excel" at bounding box center [492, 73] width 49 height 11
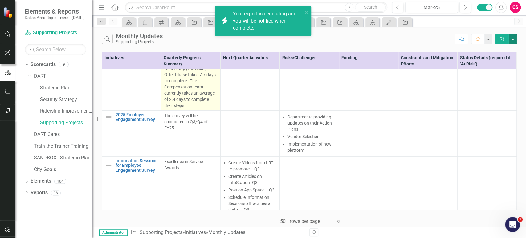
scroll to position [72, 0]
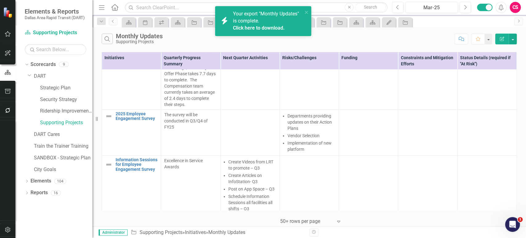
click at [247, 27] on link "Click here to download." at bounding box center [259, 28] width 52 height 6
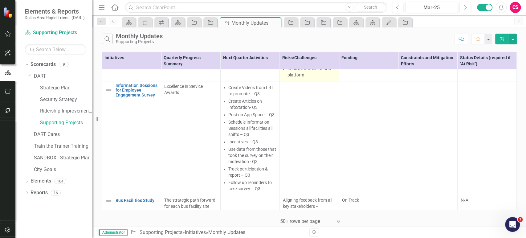
scroll to position [0, 0]
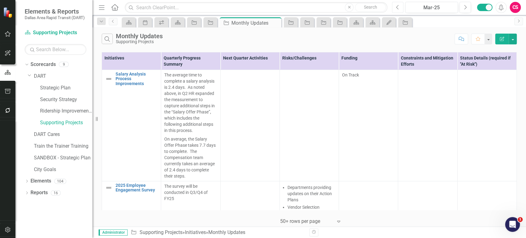
click at [398, 5] on icon "button" at bounding box center [398, 7] width 2 height 4
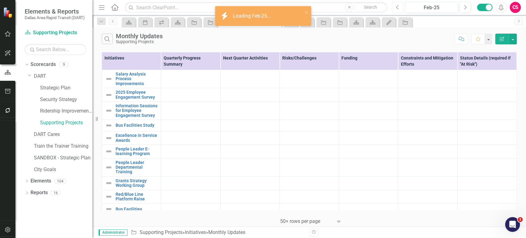
click at [398, 5] on icon "button" at bounding box center [398, 7] width 2 height 4
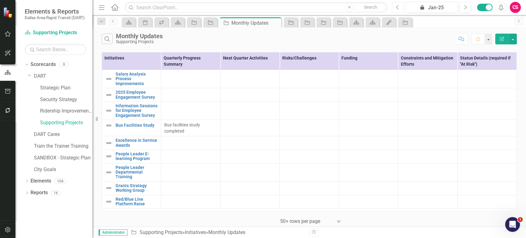
click at [400, 7] on icon "Previous" at bounding box center [397, 8] width 3 height 6
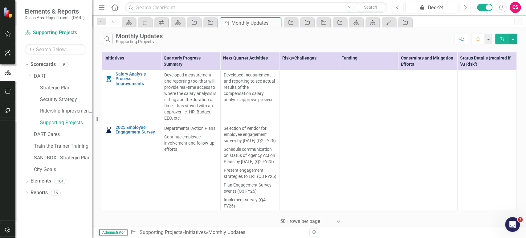
click at [464, 9] on icon "Next" at bounding box center [465, 8] width 3 height 6
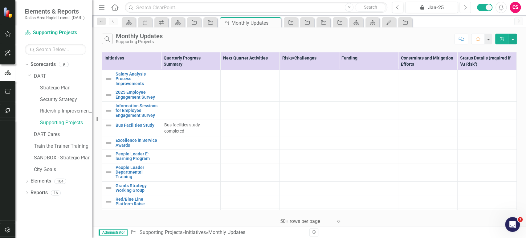
click at [464, 9] on icon "Next" at bounding box center [465, 8] width 3 height 6
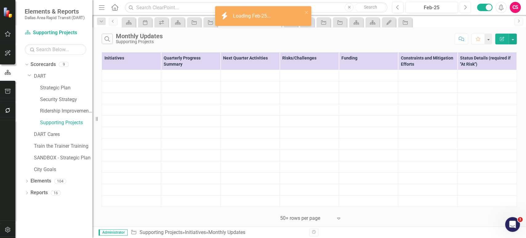
click at [464, 9] on icon "Next" at bounding box center [465, 8] width 3 height 6
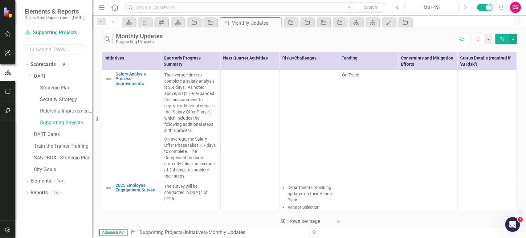
click at [500, 10] on icon "Alerts" at bounding box center [501, 7] width 6 height 6
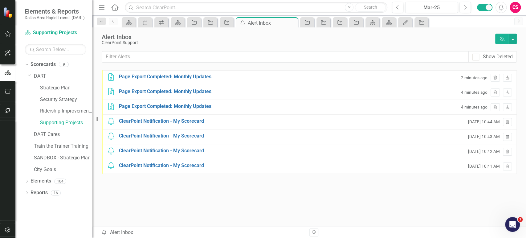
click at [507, 78] on icon "Download" at bounding box center [507, 78] width 5 height 4
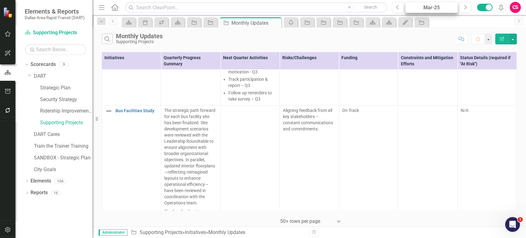
scroll to position [379, 0]
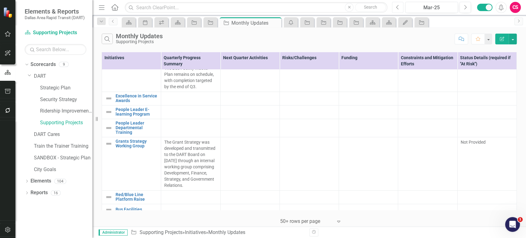
click at [395, 4] on button "Previous" at bounding box center [397, 7] width 11 height 11
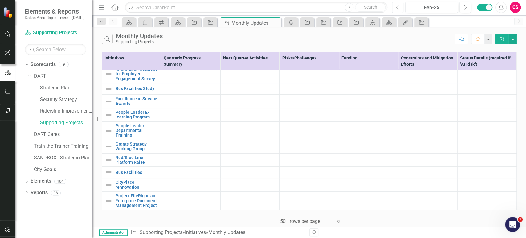
scroll to position [0, 4]
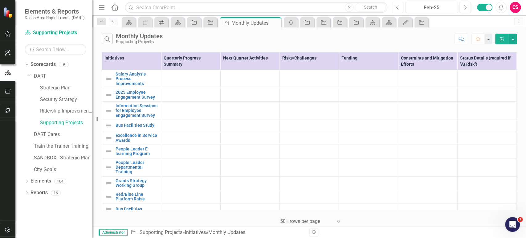
click at [402, 10] on button "Previous" at bounding box center [397, 7] width 11 height 11
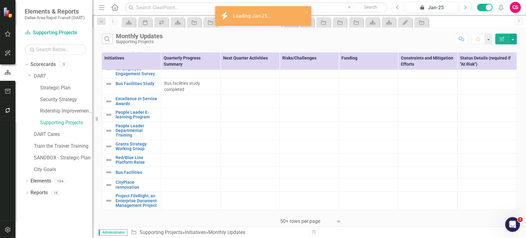
scroll to position [0, 4]
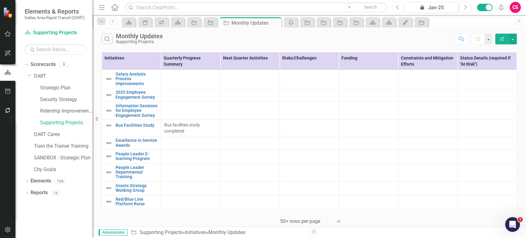
click at [401, 4] on button "Previous" at bounding box center [397, 7] width 11 height 11
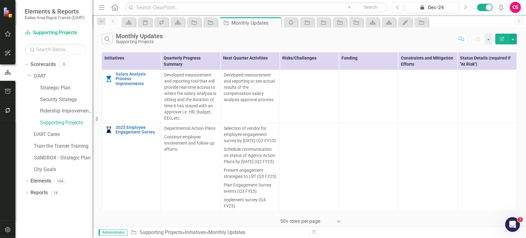
click at [466, 7] on icon "Next" at bounding box center [465, 8] width 3 height 6
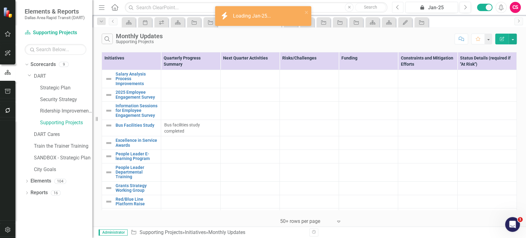
click at [400, 8] on button "Previous" at bounding box center [397, 7] width 11 height 11
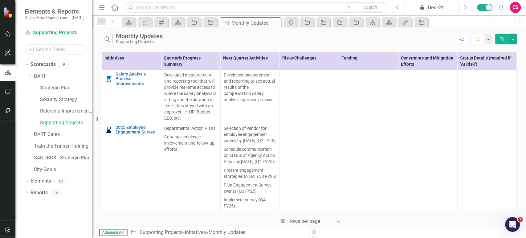
click at [400, 7] on button "Previous" at bounding box center [397, 7] width 11 height 11
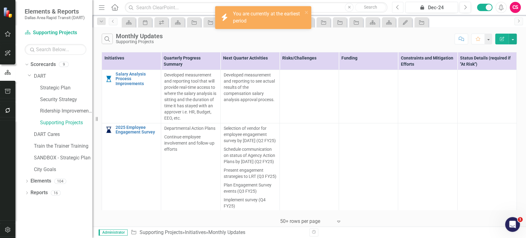
click at [400, 7] on button "Previous" at bounding box center [397, 7] width 11 height 11
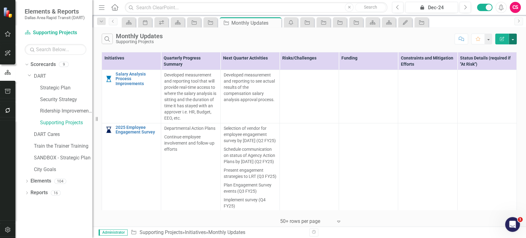
click at [513, 35] on button "button" at bounding box center [513, 39] width 8 height 11
click at [482, 77] on link "Excel Export to Excel" at bounding box center [492, 73] width 49 height 11
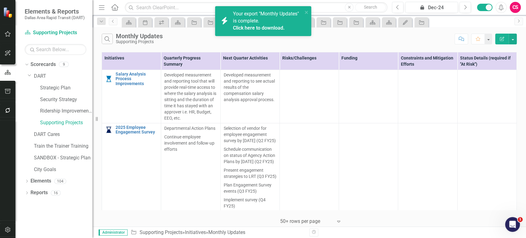
click at [274, 30] on link "Click here to download." at bounding box center [259, 28] width 52 height 6
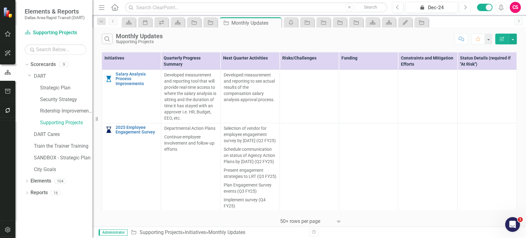
click at [464, 8] on icon "Next" at bounding box center [465, 8] width 3 height 6
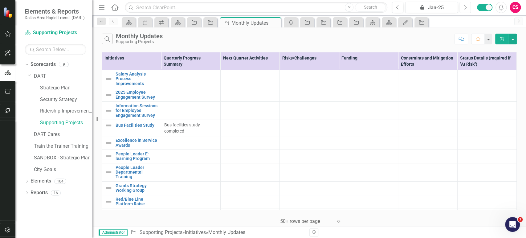
click at [468, 7] on button "Next" at bounding box center [465, 7] width 11 height 11
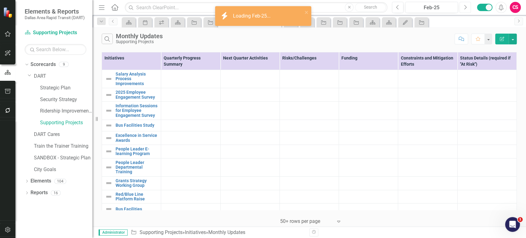
scroll to position [40, 0]
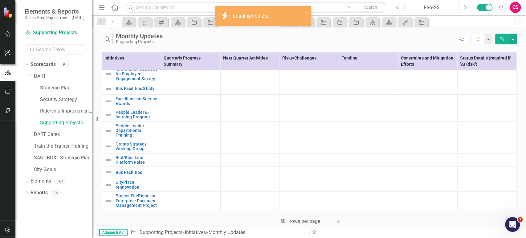
click at [468, 8] on button "Next" at bounding box center [465, 7] width 11 height 11
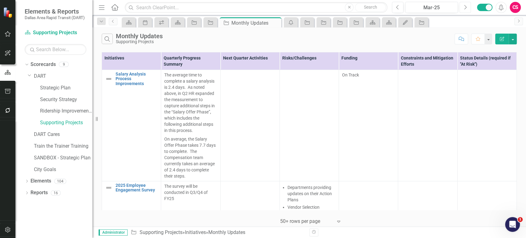
click at [463, 8] on button "Next" at bounding box center [465, 7] width 11 height 11
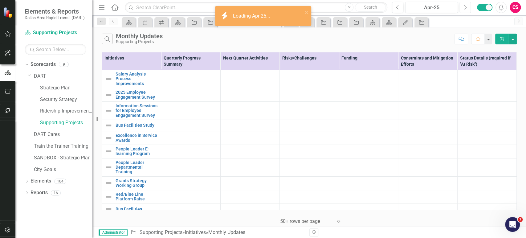
click at [468, 10] on button "Next" at bounding box center [465, 7] width 11 height 11
click at [464, 7] on icon "Next" at bounding box center [465, 8] width 3 height 6
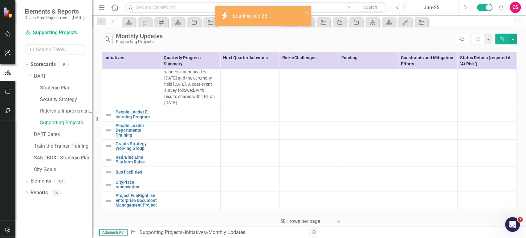
scroll to position [117, 0]
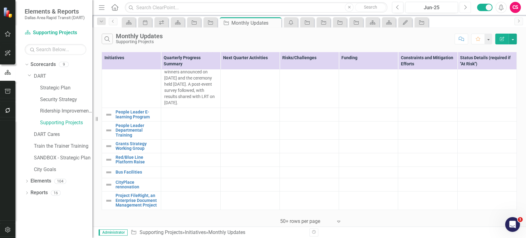
click at [464, 9] on icon "Next" at bounding box center [465, 8] width 3 height 6
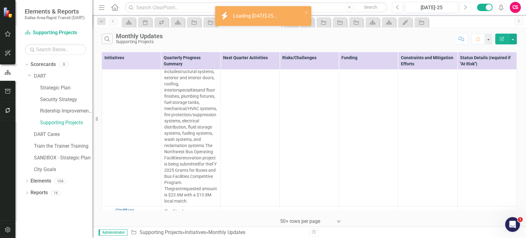
scroll to position [441, 0]
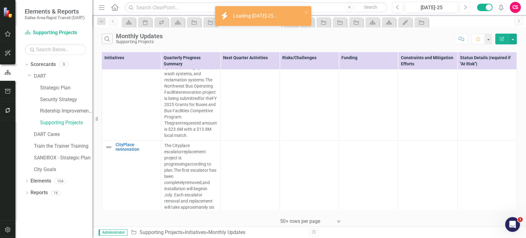
click at [468, 4] on button "Next" at bounding box center [465, 7] width 11 height 11
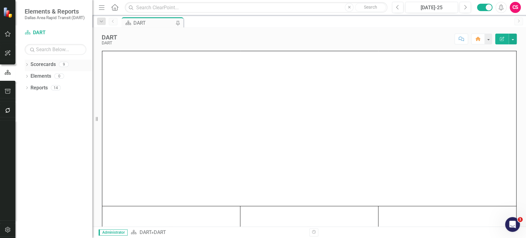
click at [27, 67] on icon "Dropdown" at bounding box center [27, 65] width 4 height 3
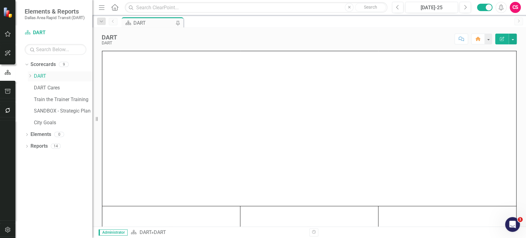
click at [30, 74] on icon "Dropdown" at bounding box center [30, 76] width 5 height 4
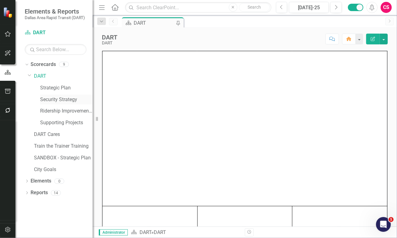
click at [54, 101] on link "Security Strategy" at bounding box center [66, 99] width 52 height 7
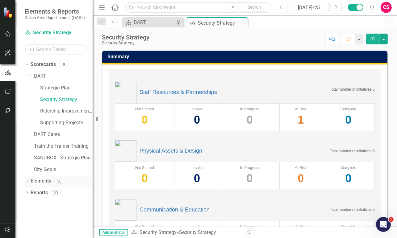
click at [45, 178] on link "Elements" at bounding box center [41, 181] width 21 height 7
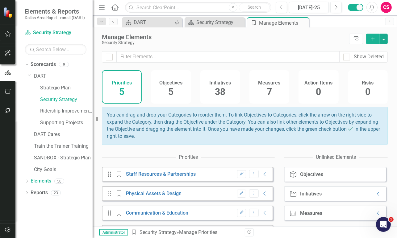
click at [221, 91] on span "38" at bounding box center [220, 91] width 10 height 11
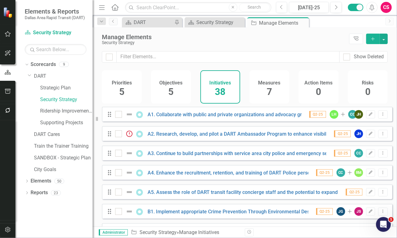
checkbox input "false"
click at [116, 115] on input "checkbox" at bounding box center [117, 113] width 4 height 4
checkbox input "true"
click at [117, 134] on input "checkbox" at bounding box center [117, 132] width 4 height 4
checkbox input "true"
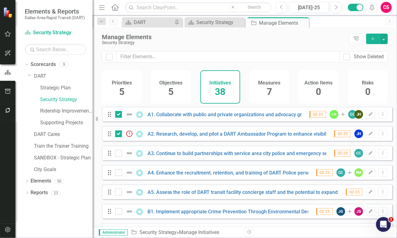
drag, startPoint x: 117, startPoint y: 155, endPoint x: 118, endPoint y: 172, distance: 16.4
click at [117, 154] on input "checkbox" at bounding box center [117, 152] width 4 height 4
checkbox input "true"
click at [118, 173] on input "checkbox" at bounding box center [117, 171] width 4 height 4
checkbox input "true"
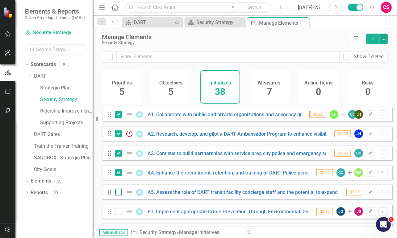
click at [118, 193] on input "checkbox" at bounding box center [117, 191] width 4 height 4
checkbox input "true"
click at [118, 212] on input "checkbox" at bounding box center [117, 210] width 4 height 4
checkbox input "true"
click at [382, 40] on button "button" at bounding box center [383, 39] width 8 height 10
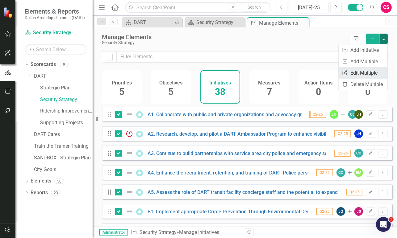
click at [365, 71] on link "Edit Multiple Edit Multiple" at bounding box center [363, 72] width 49 height 11
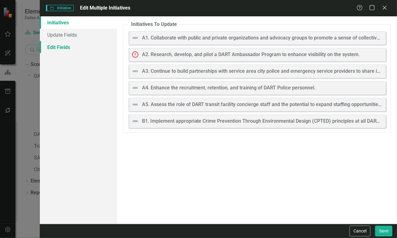
click at [80, 47] on link "Edit Fields" at bounding box center [78, 47] width 77 height 12
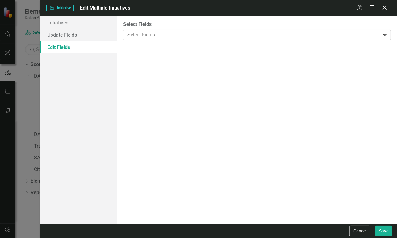
click at [155, 40] on body "Elements & Reports Dallas Area Rapid Transit (DART) Scorecard Security Strategy…" at bounding box center [198, 119] width 397 height 238
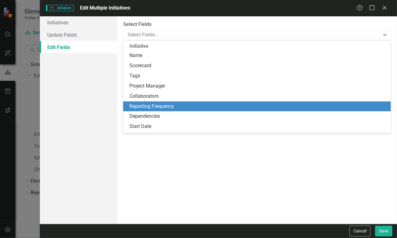
click at [157, 104] on div "Reporting Frequency" at bounding box center [258, 106] width 258 height 7
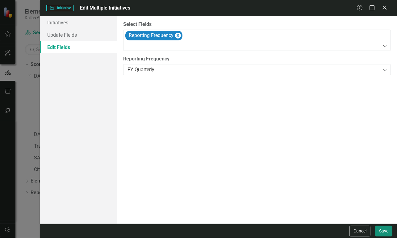
click at [388, 231] on button "Save" at bounding box center [383, 231] width 17 height 11
